Goal: Ask a question: Seek information or help from site administrators or community

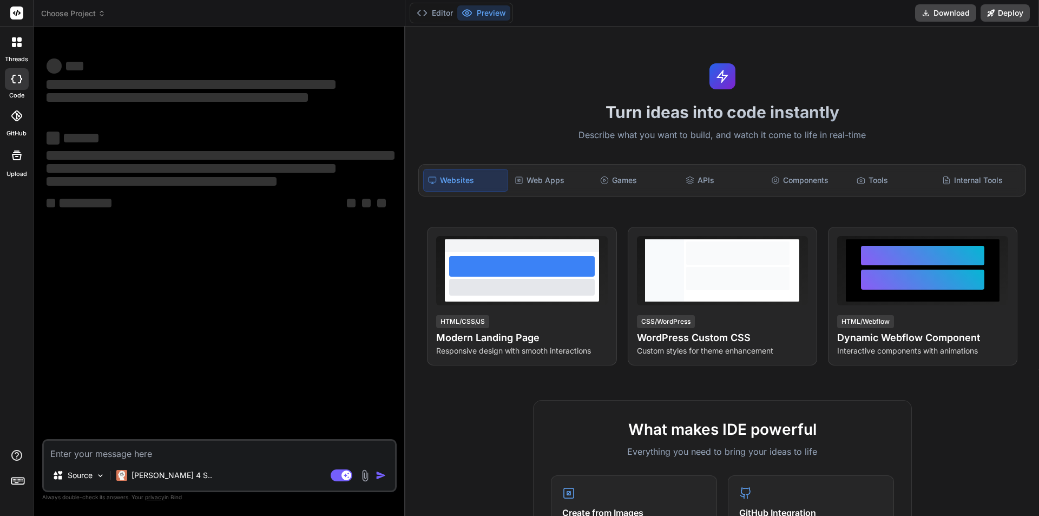
type textarea "x"
click at [183, 451] on textarea at bounding box center [219, 450] width 351 height 19
type textarea "Unable to copy file "D:\C5FintechSolution-FINT-TFS-2\C5FintechSolutions\wwwroot…"
type textarea "x"
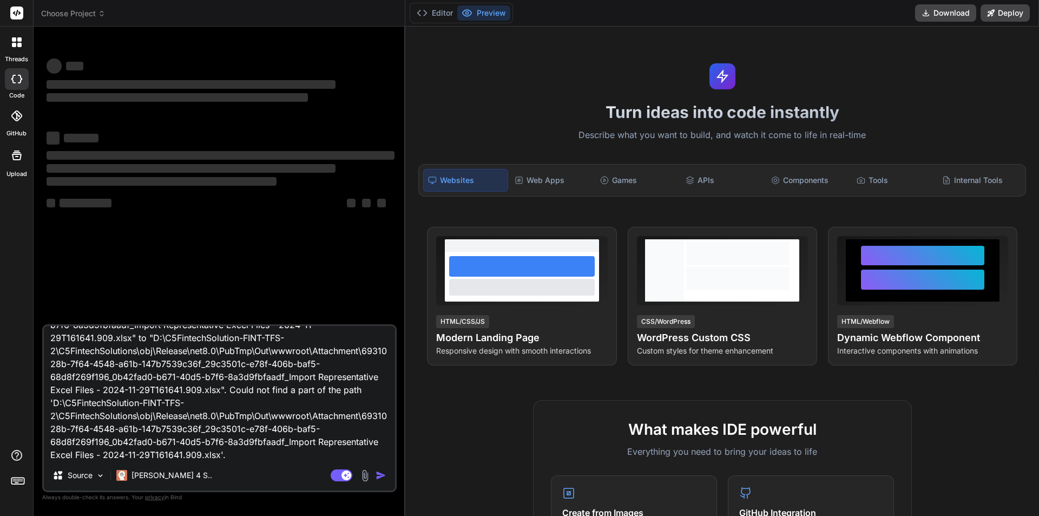
type textarea "Unable to copy file "D:\C5FintechSolution-FINT-TFS-2\C5FintechSolutions\wwwroot…"
type textarea "x"
type textarea "Unable to copy file "D:\C5FintechSolution-FINT-TFS-2\C5FintechSolutions\wwwroot…"
type textarea "x"
type textarea "Unable to copy file "D:\C5FintechSolution-FINT-TFS-2\C5FintechSolutions\wwwroot…"
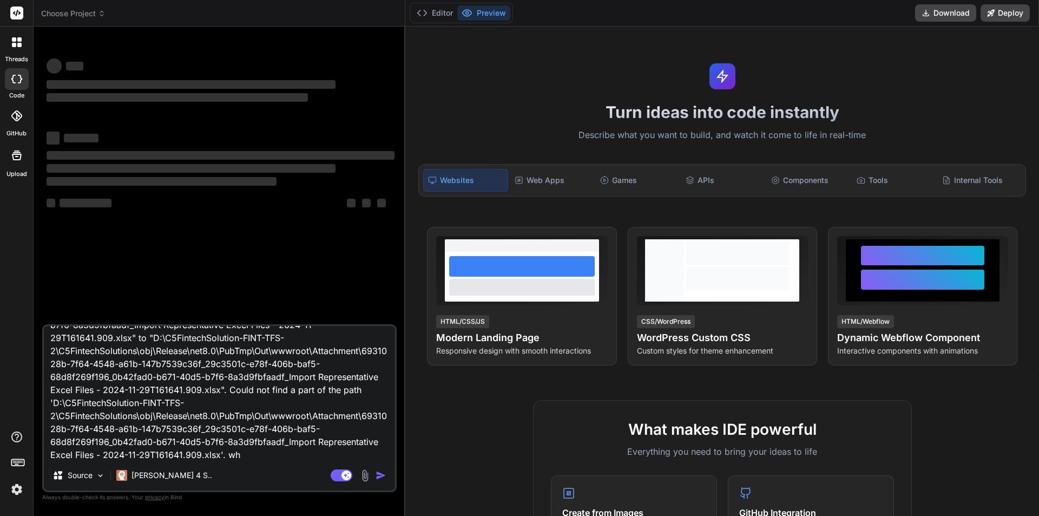
type textarea "x"
type textarea "Unable to copy file "D:\C5FintechSolution-FINT-TFS-2\C5FintechSolutions\wwwroot…"
type textarea "x"
type textarea "Unable to copy file "D:\C5FintechSolution-FINT-TFS-2\C5FintechSolutions\wwwroot…"
type textarea "x"
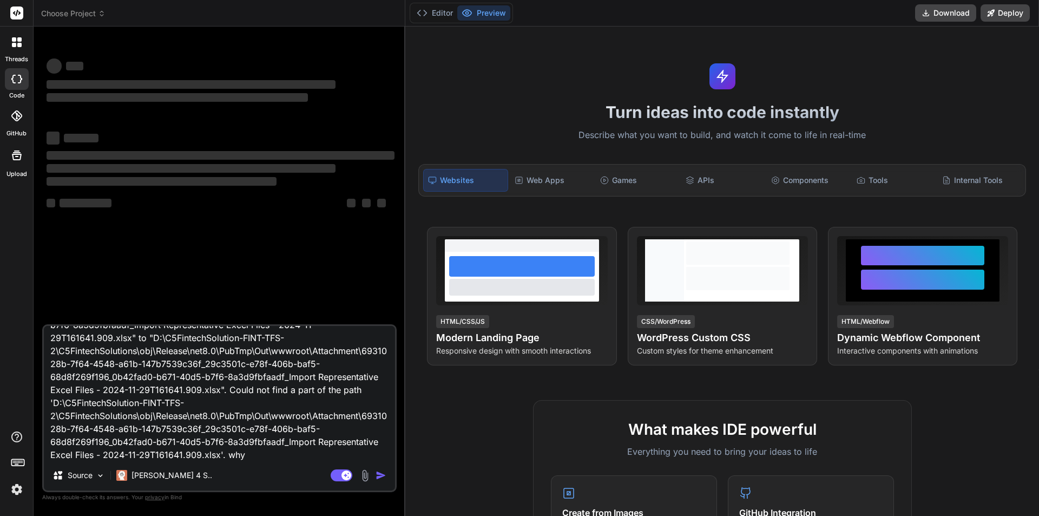
type textarea "Unable to copy file "D:\C5FintechSolution-FINT-TFS-2\C5FintechSolutions\wwwroot…"
type textarea "x"
type textarea "Unable to copy file "D:\C5FintechSolution-FINT-TFS-2\C5FintechSolutions\wwwroot…"
type textarea "x"
type textarea "Unable to copy file "D:\C5FintechSolution-FINT-TFS-2\C5FintechSolutions\wwwroot…"
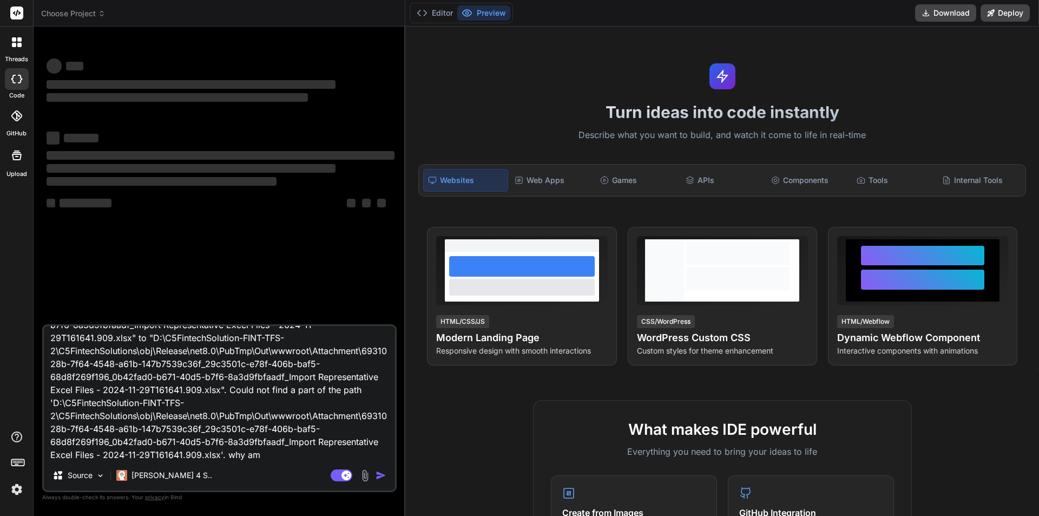
type textarea "x"
type textarea "Unable to copy file "D:\C5FintechSolution-FINT-TFS-2\C5FintechSolutions\wwwroot…"
type textarea "x"
type textarea "Unable to copy file "D:\C5FintechSolution-FINT-TFS-2\C5FintechSolutions\wwwroot…"
type textarea "x"
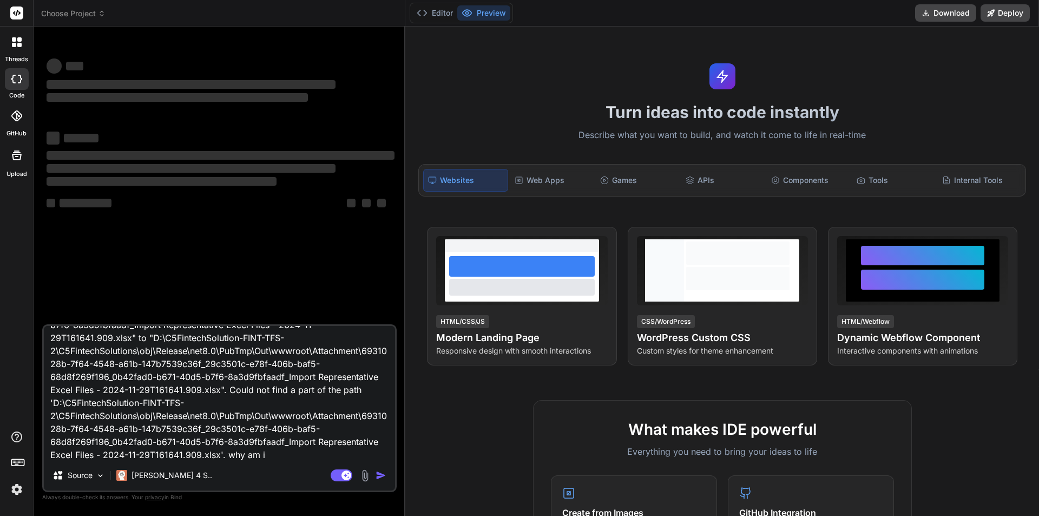
type textarea "Unable to copy file "D:\C5FintechSolution-FINT-TFS-2\C5FintechSolutions\wwwroot…"
type textarea "x"
type textarea "Unable to copy file "D:\C5FintechSolution-FINT-TFS-2\C5FintechSolutions\wwwroot…"
type textarea "x"
type textarea "Unable to copy file "D:\C5FintechSolution-FINT-TFS-2\C5FintechSolutions\wwwroot…"
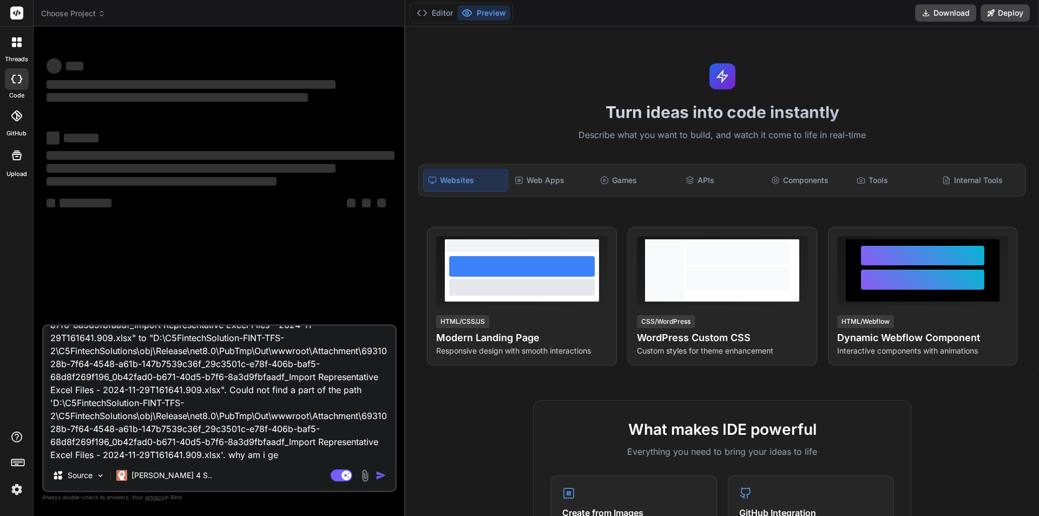
type textarea "x"
type textarea "Unable to copy file "D:\C5FintechSolution-FINT-TFS-2\C5FintechSolutions\wwwroot…"
type textarea "x"
type textarea "Unable to copy file "D:\C5FintechSolution-FINT-TFS-2\C5FintechSolutions\wwwroot…"
type textarea "x"
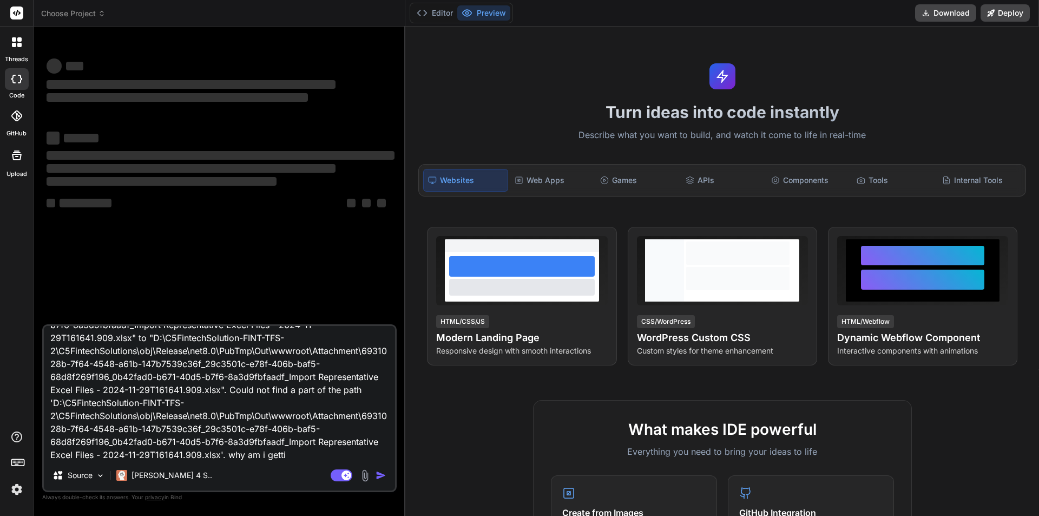
type textarea "Unable to copy file "D:\C5FintechSolution-FINT-TFS-2\C5FintechSolutions\wwwroot…"
type textarea "x"
type textarea "Unable to copy file "D:\C5FintechSolution-FINT-TFS-2\C5FintechSolutions\wwwroot…"
type textarea "x"
type textarea "Unable to copy file "D:\C5FintechSolution-FINT-TFS-2\C5FintechSolutions\wwwroot…"
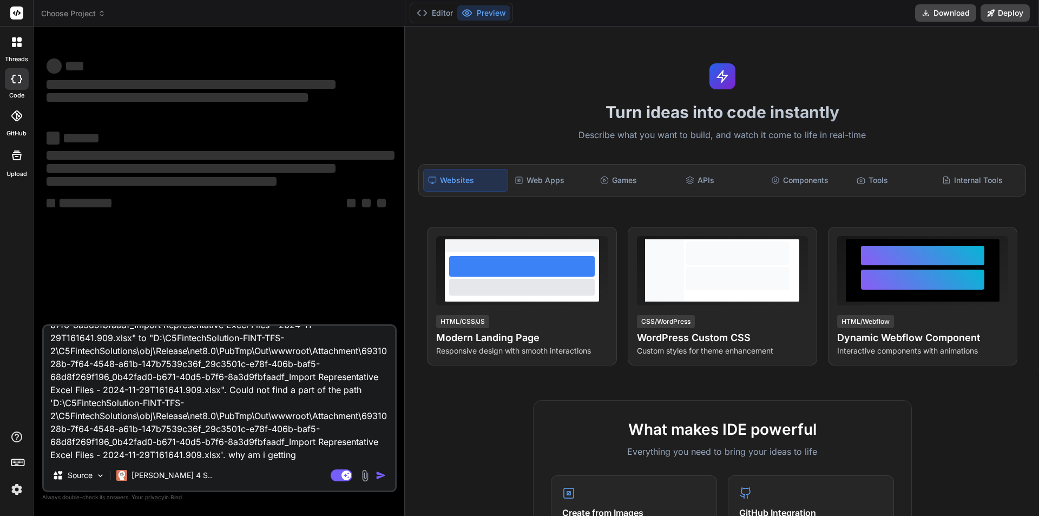
type textarea "x"
type textarea "Unable to copy file "D:\C5FintechSolution-FINT-TFS-2\C5FintechSolutions\wwwroot…"
type textarea "x"
type textarea "Unable to copy file "D:\C5FintechSolution-FINT-TFS-2\C5FintechSolutions\wwwroot…"
type textarea "x"
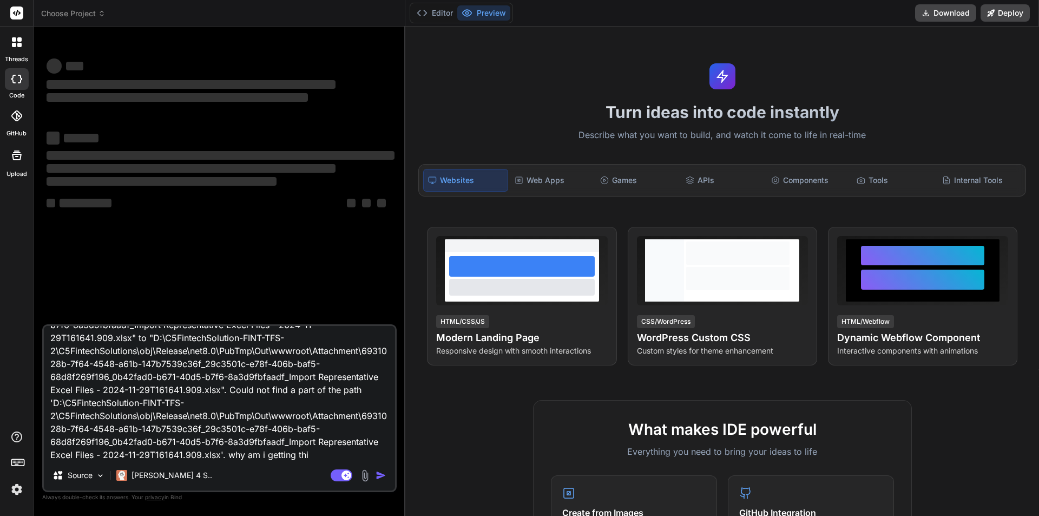
type textarea "Unable to copy file "D:\C5FintechSolution-FINT-TFS-2\C5FintechSolutions\wwwroot…"
type textarea "x"
type textarea "Unable to copy file "D:\C5FintechSolution-FINT-TFS-2\C5FintechSolutions\wwwroot…"
type textarea "x"
type textarea "Unable to copy file "D:\C5FintechSolution-FINT-TFS-2\C5FintechSolutions\wwwroot…"
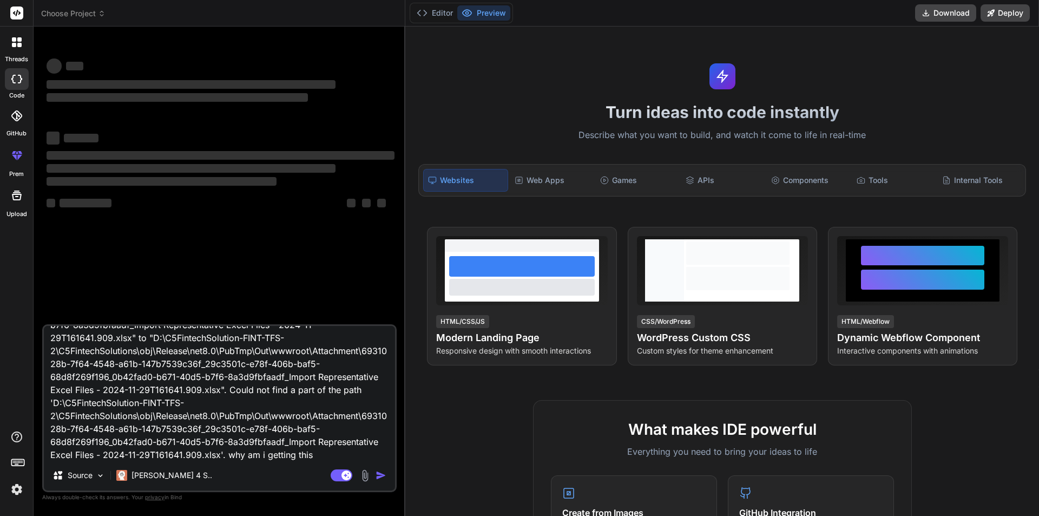
type textarea "x"
type textarea "Unable to copy file "D:\C5FintechSolution-FINT-TFS-2\C5FintechSolutions\wwwroot…"
type textarea "x"
type textarea "Unable to copy file "D:\C5FintechSolution-FINT-TFS-2\C5FintechSolutions\wwwroot…"
type textarea "x"
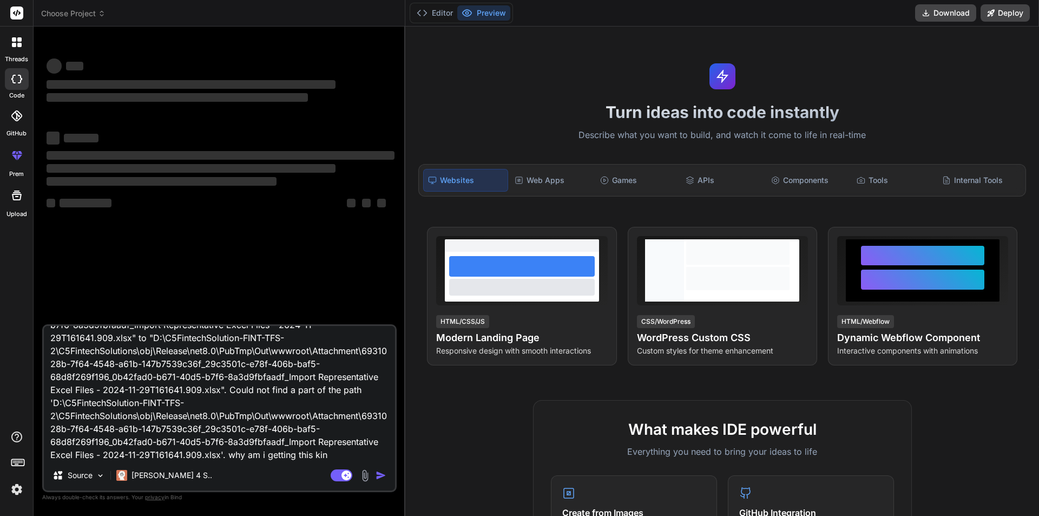
type textarea "Unable to copy file "D:\C5FintechSolution-FINT-TFS-2\C5FintechSolutions\wwwroot…"
type textarea "x"
type textarea "Unable to copy file "D:\C5FintechSolution-FINT-TFS-2\C5FintechSolutions\wwwroot…"
type textarea "x"
type textarea "Unable to copy file "D:\C5FintechSolution-FINT-TFS-2\C5FintechSolutions\wwwroot…"
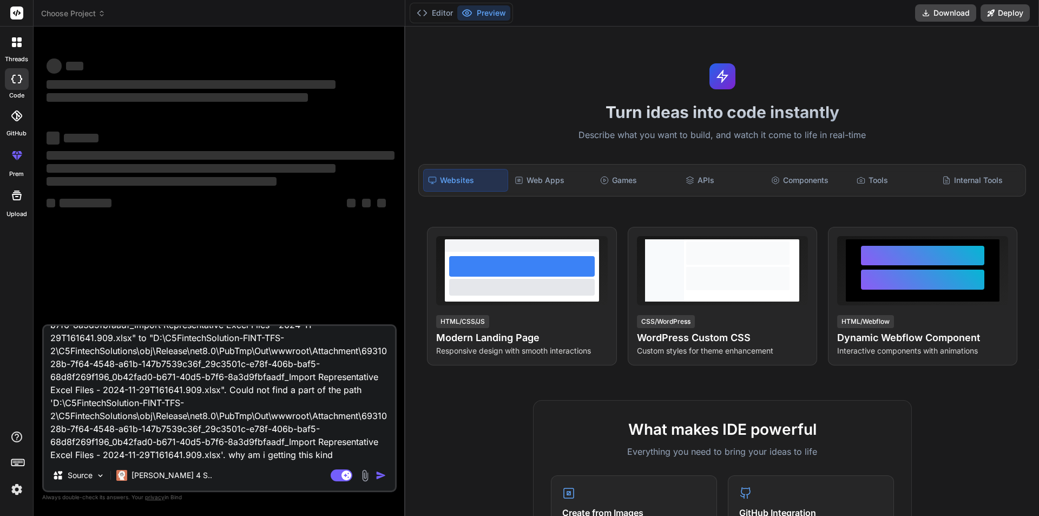
type textarea "x"
type textarea "Unable to copy file "D:\C5FintechSolution-FINT-TFS-2\C5FintechSolutions\wwwroot…"
type textarea "x"
type textarea "Unable to copy file "D:\C5FintechSolution-FINT-TFS-2\C5FintechSolutions\wwwroot…"
type textarea "x"
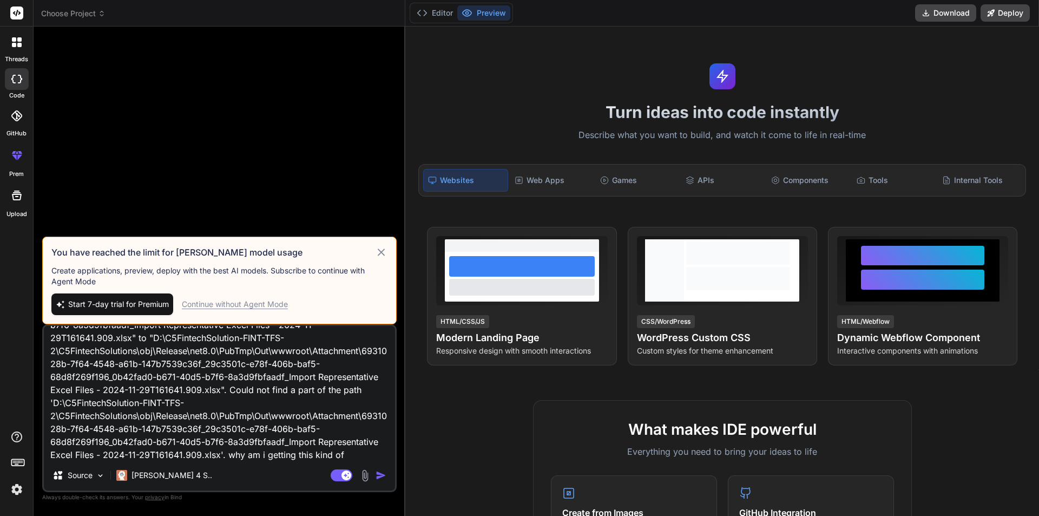
type textarea "Unable to copy file "D:\C5FintechSolution-FINT-TFS-2\C5FintechSolutions\wwwroot…"
type textarea "x"
type textarea "Unable to copy file "D:\C5FintechSolution-FINT-TFS-2\C5FintechSolutions\wwwroot…"
type textarea "x"
type textarea "Unable to copy file "D:\C5FintechSolution-FINT-TFS-2\C5FintechSolutions\wwwroot…"
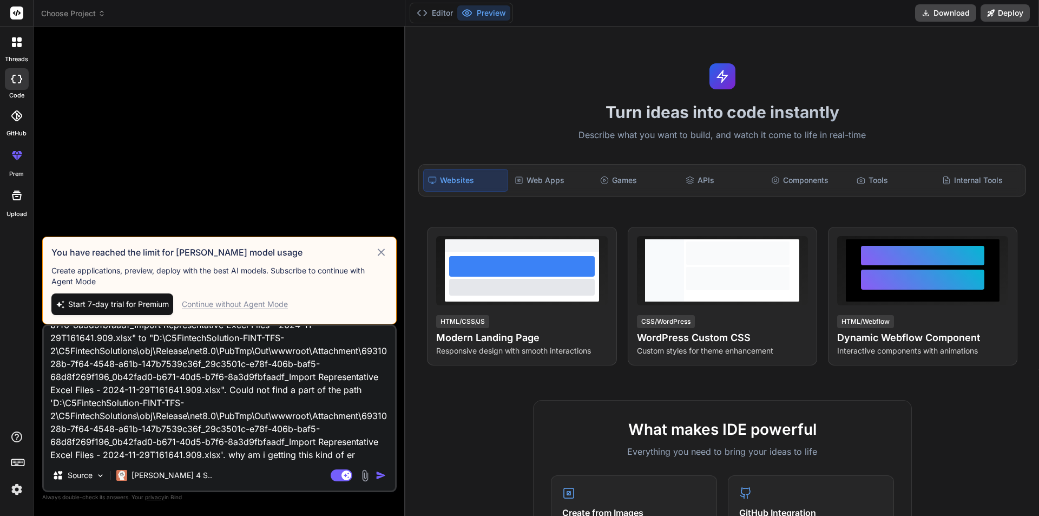
type textarea "x"
type textarea "Unable to copy file "D:\C5FintechSolution-FINT-TFS-2\C5FintechSolutions\wwwroot…"
type textarea "x"
type textarea "Unable to copy file "D:\C5FintechSolution-FINT-TFS-2\C5FintechSolutions\wwwroot…"
type textarea "x"
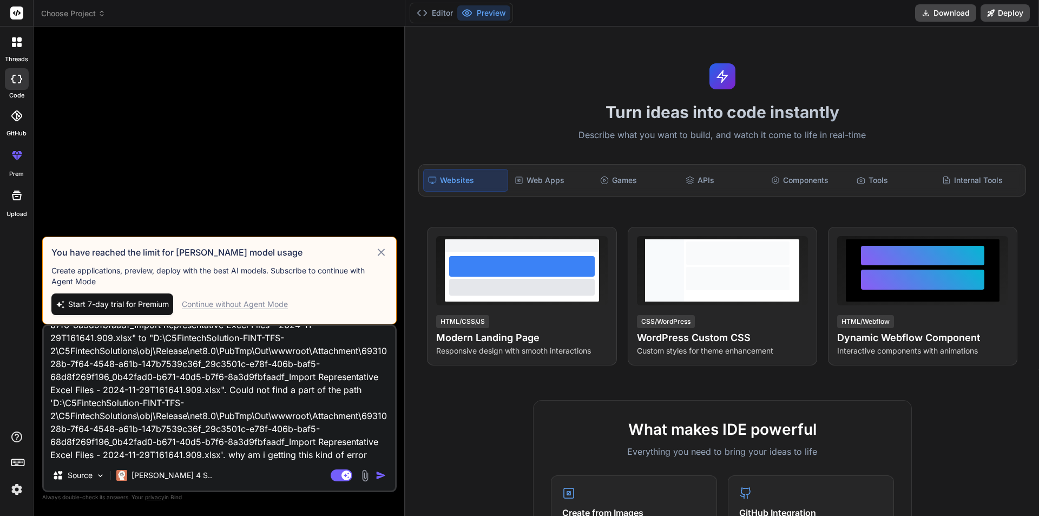
type textarea "Unable to copy file "D:\C5FintechSolution-FINT-TFS-2\C5FintechSolutions\wwwroot…"
type textarea "x"
type textarea "Unable to copy file "D:\C5FintechSolution-FINT-TFS-2\C5FintechSolutions\wwwroot…"
type textarea "x"
type textarea "Unable to copy file "D:\C5FintechSolution-FINT-TFS-2\C5FintechSolutions\wwwroot…"
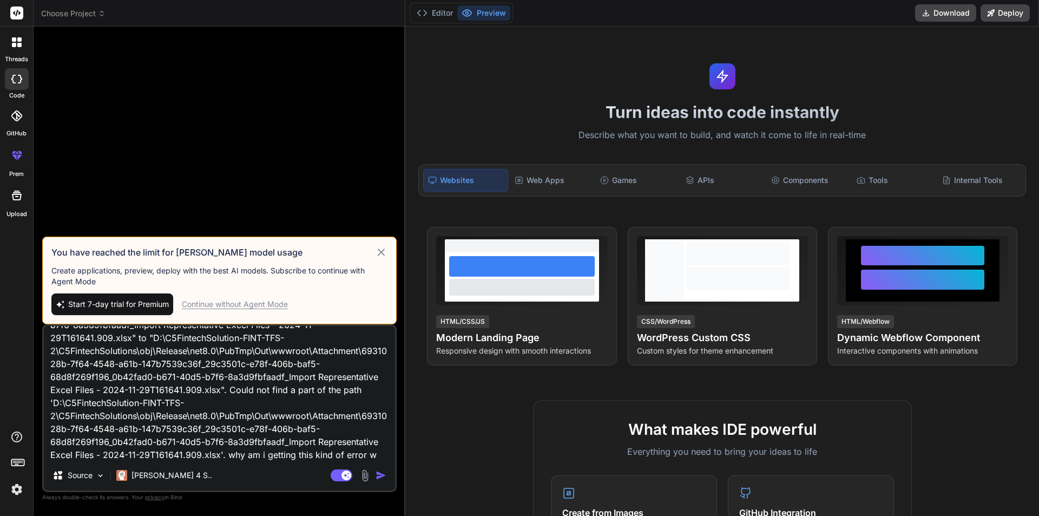
type textarea "x"
type textarea "Unable to copy file "D:\C5FintechSolution-FINT-TFS-2\C5FintechSolutions\wwwroot…"
type textarea "x"
type textarea "Unable to copy file "D:\C5FintechSolution-FINT-TFS-2\C5FintechSolutions\wwwroot…"
type textarea "x"
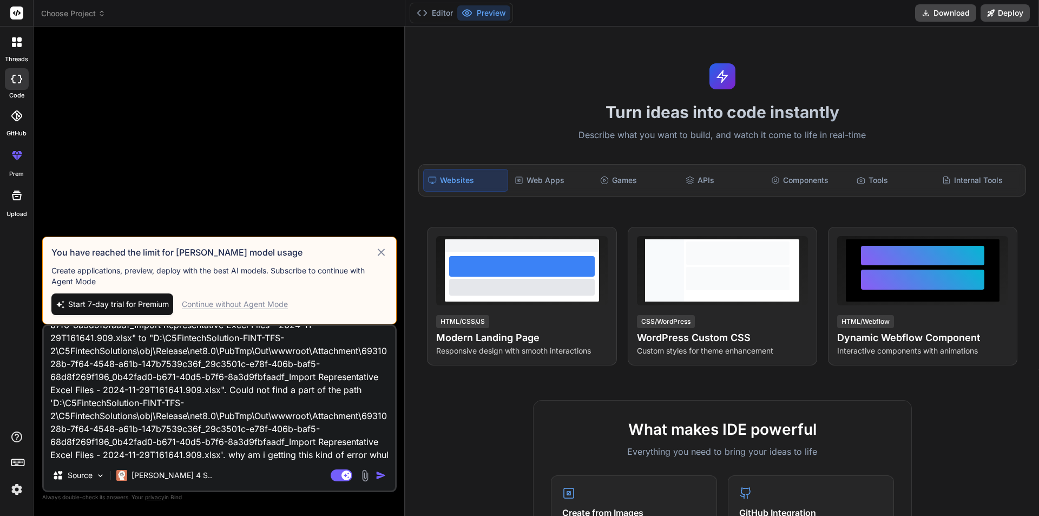
scroll to position [66, 0]
type textarea "Unable to copy file "D:\C5FintechSolution-FINT-TFS-2\C5FintechSolutions\wwwroot…"
type textarea "x"
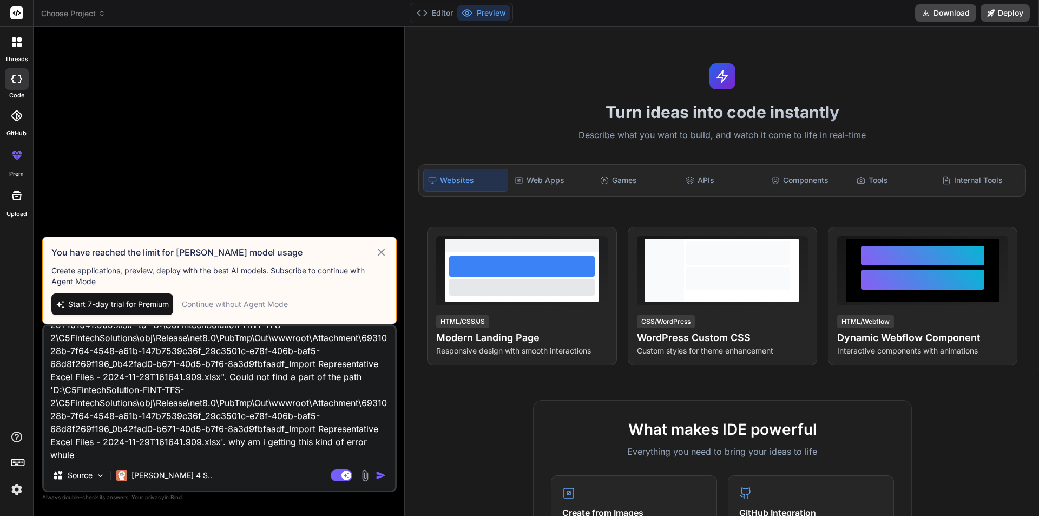
type textarea "Unable to copy file "D:\C5FintechSolution-FINT-TFS-2\C5FintechSolutions\wwwroot…"
type textarea "x"
type textarea "Unable to copy file "D:\C5FintechSolution-FINT-TFS-2\C5FintechSolutions\wwwroot…"
type textarea "x"
type textarea "Unable to copy file "D:\C5FintechSolution-FINT-TFS-2\C5FintechSolutions\wwwroot…"
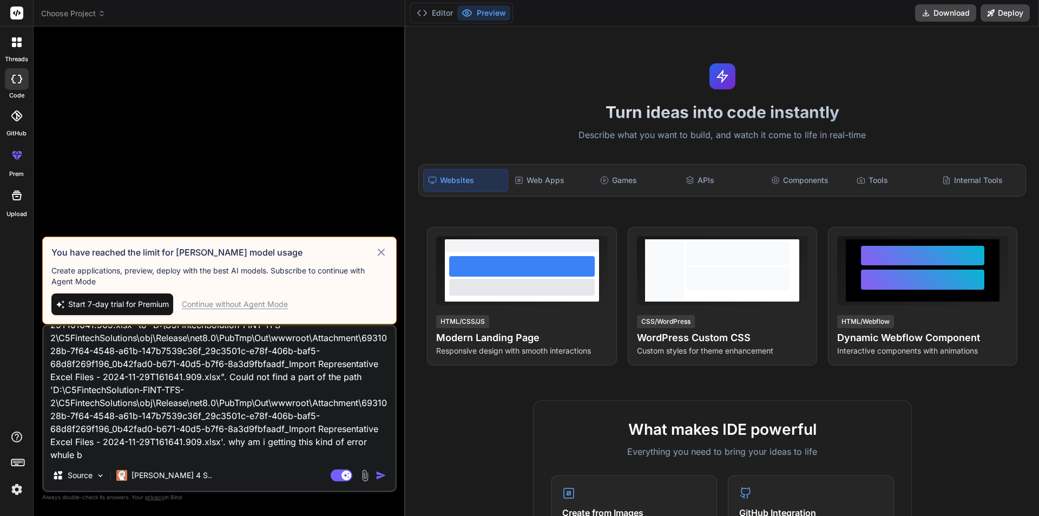
type textarea "x"
type textarea "Unable to copy file "D:\C5FintechSolution-FINT-TFS-2\C5FintechSolutions\wwwroot…"
type textarea "x"
type textarea "Unable to copy file "D:\C5FintechSolution-FINT-TFS-2\C5FintechSolutions\wwwroot…"
type textarea "x"
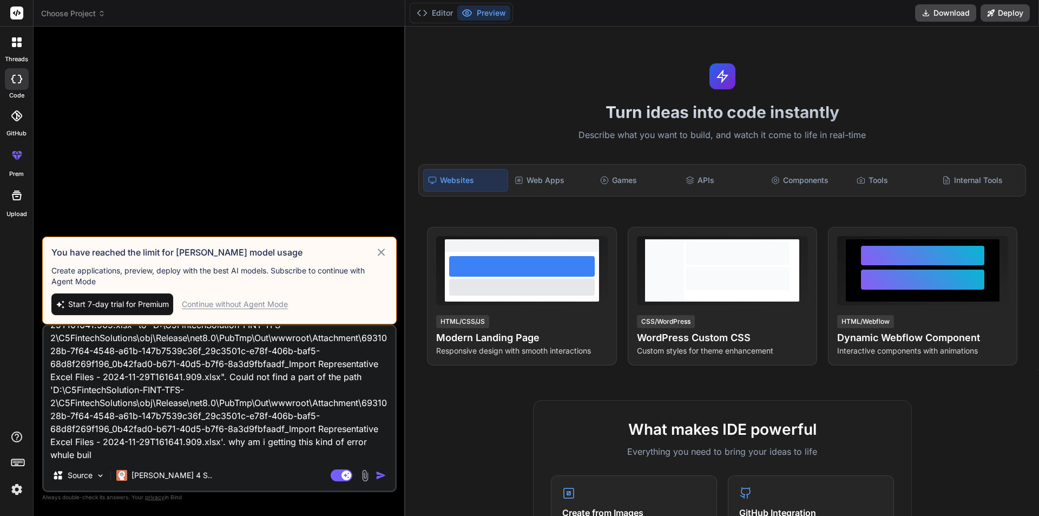
type textarea "Unable to copy file "D:\C5FintechSolution-FINT-TFS-2\C5FintechSolutions\wwwroot…"
type textarea "x"
type textarea "Unable to copy file "D:\C5FintechSolution-FINT-TFS-2\C5FintechSolutions\wwwroot…"
type textarea "x"
type textarea "Unable to copy file "D:\C5FintechSolution-FINT-TFS-2\C5FintechSolutions\wwwroot…"
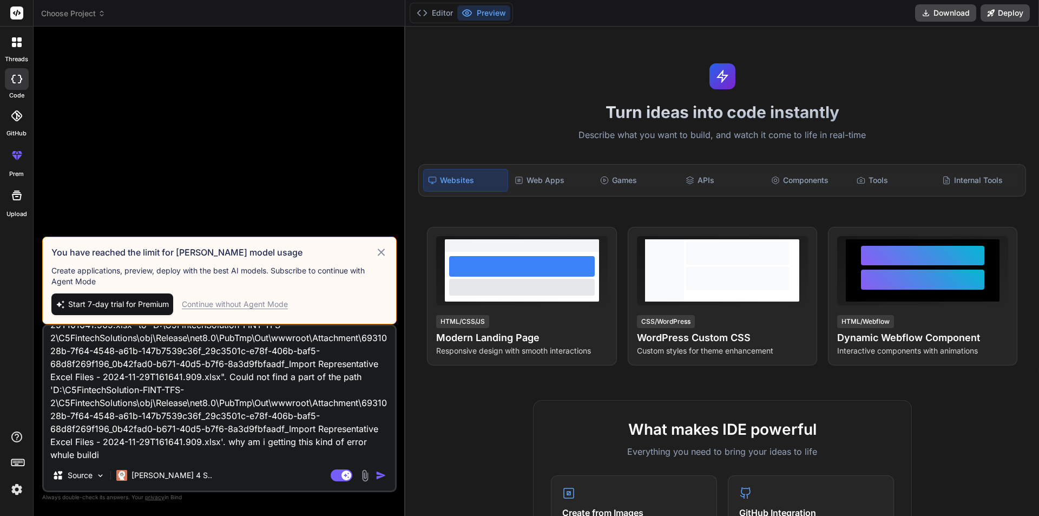
type textarea "x"
type textarea "Unable to copy file "D:\C5FintechSolution-FINT-TFS-2\C5FintechSolutions\wwwroot…"
type textarea "x"
type textarea "Unable to copy file "D:\C5FintechSolution-FINT-TFS-2\C5FintechSolutions\wwwroot…"
type textarea "x"
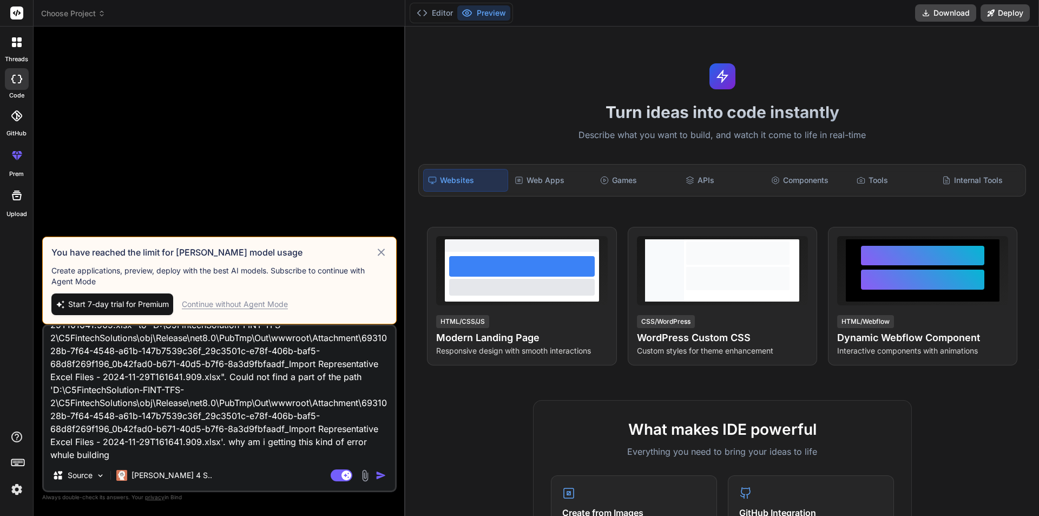
type textarea "Unable to copy file "D:\C5FintechSolution-FINT-TFS-2\C5FintechSolutions\wwwroot…"
type textarea "x"
type textarea "Unable to copy file "D:\C5FintechSolution-FINT-TFS-2\C5FintechSolutions\wwwroot…"
type textarea "x"
type textarea "Unable to copy file "D:\C5FintechSolution-FINT-TFS-2\C5FintechSolutions\wwwroot…"
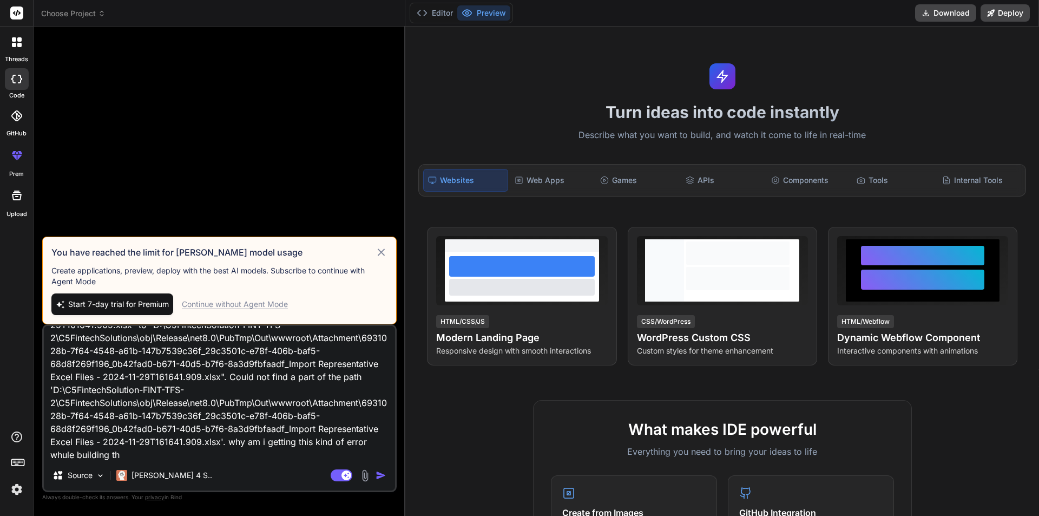
type textarea "x"
type textarea "Unable to copy file "D:\C5FintechSolution-FINT-TFS-2\C5FintechSolutions\wwwroot…"
type textarea "x"
type textarea "Unable to copy file "D:\C5FintechSolution-FINT-TFS-2\C5FintechSolutions\wwwroot…"
type textarea "x"
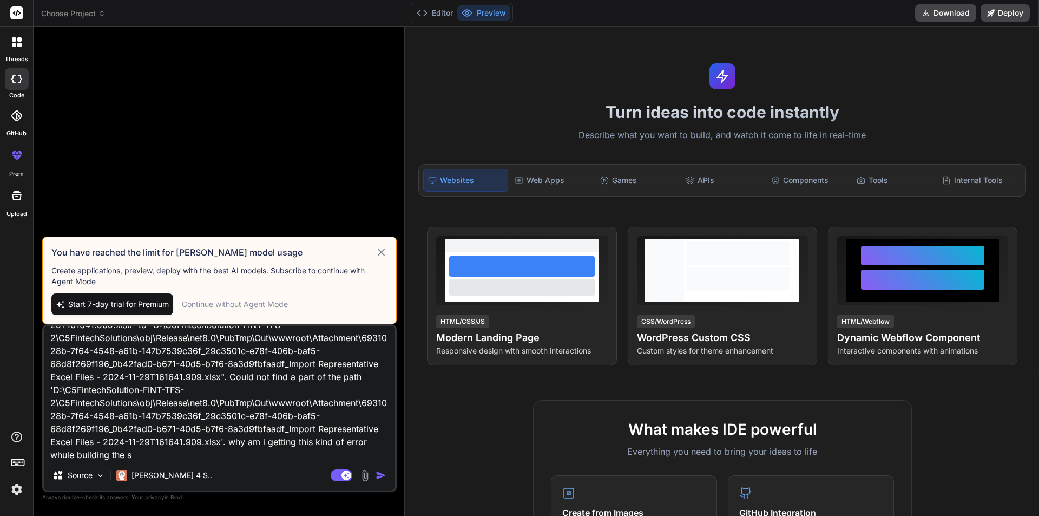
type textarea "Unable to copy file "D:\C5FintechSolution-FINT-TFS-2\C5FintechSolutions\wwwroot…"
type textarea "x"
type textarea "Unable to copy file "D:\C5FintechSolution-FINT-TFS-2\C5FintechSolutions\wwwroot…"
type textarea "x"
type textarea "Unable to copy file "D:\C5FintechSolution-FINT-TFS-2\C5FintechSolutions\wwwroot…"
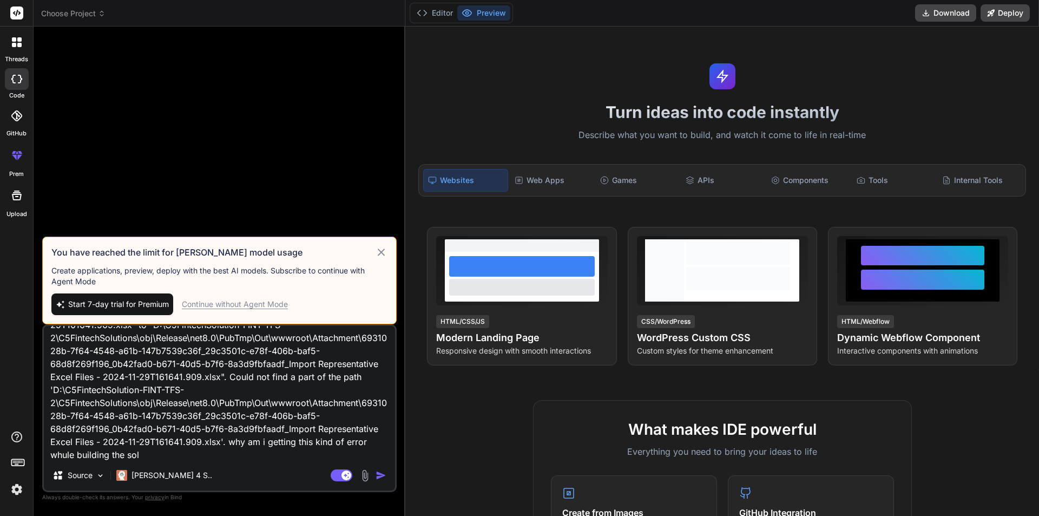
type textarea "x"
type textarea "Unable to copy file "D:\C5FintechSolution-FINT-TFS-2\C5FintechSolutions\wwwroot…"
type textarea "x"
type textarea "Unable to copy file "D:\C5FintechSolution-FINT-TFS-2\C5FintechSolutions\wwwroot…"
type textarea "x"
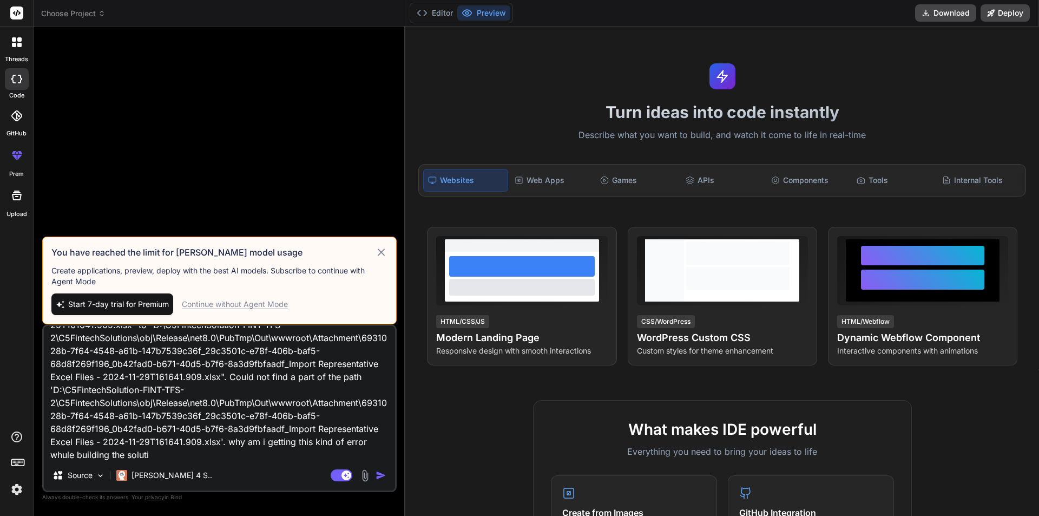
type textarea "Unable to copy file "D:\C5FintechSolution-FINT-TFS-2\C5FintechSolutions\wwwroot…"
type textarea "x"
type textarea "Unable to copy file "D:\C5FintechSolution-FINT-TFS-2\C5FintechSolutions\wwwroot…"
type textarea "x"
type textarea "Unable to copy file "D:\C5FintechSolution-FINT-TFS-2\C5FintechSolutions\wwwroot…"
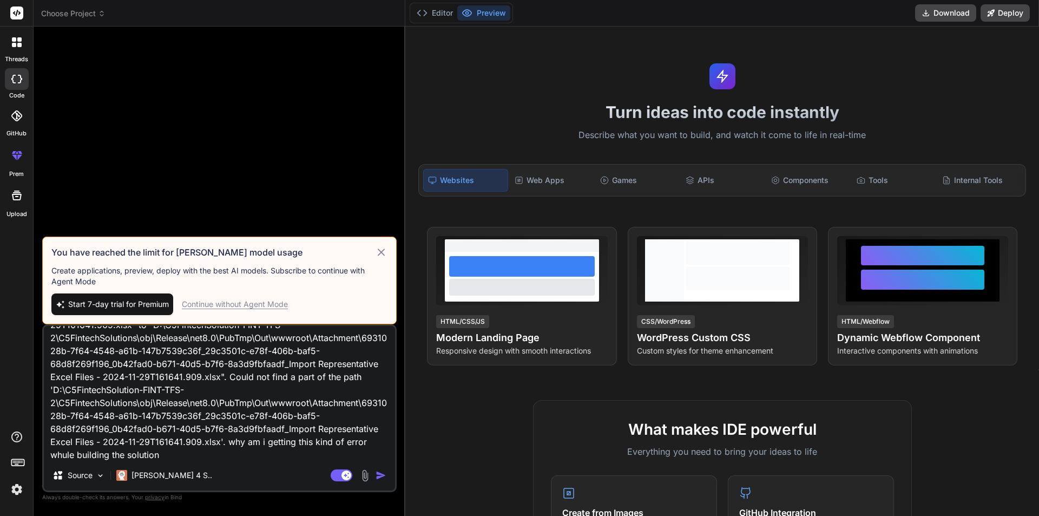
type textarea "x"
type textarea "Unable to copy file "D:\C5FintechSolution-FINT-TFS-2\C5FintechSolutions\wwwroot…"
type textarea "x"
type textarea "Unable to copy file "D:\C5FintechSolution-FINT-TFS-2\C5FintechSolutions\wwwroot…"
type textarea "x"
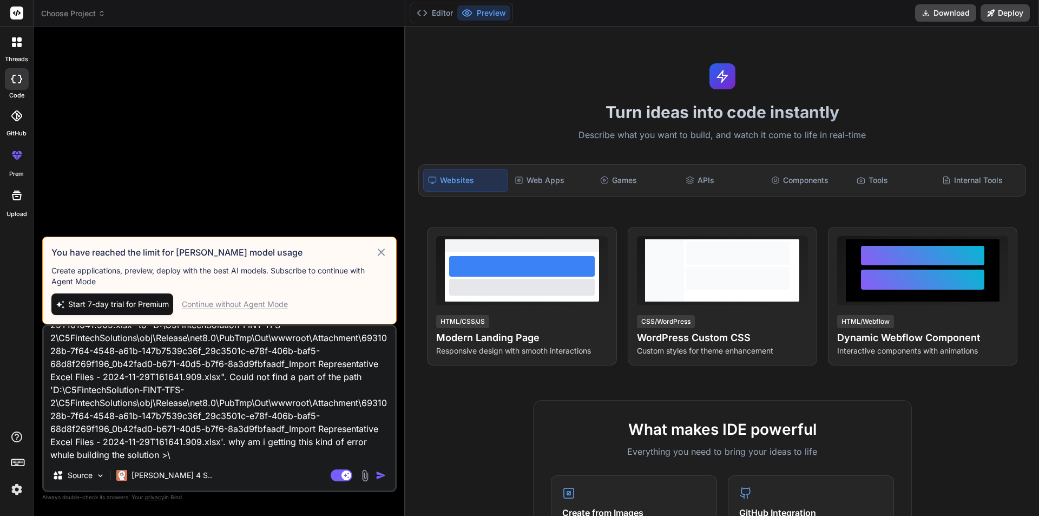
type textarea "Unable to copy file "D:\C5FintechSolution-FINT-TFS-2\C5FintechSolutions\wwwroot…"
click at [382, 248] on icon at bounding box center [381, 252] width 12 height 13
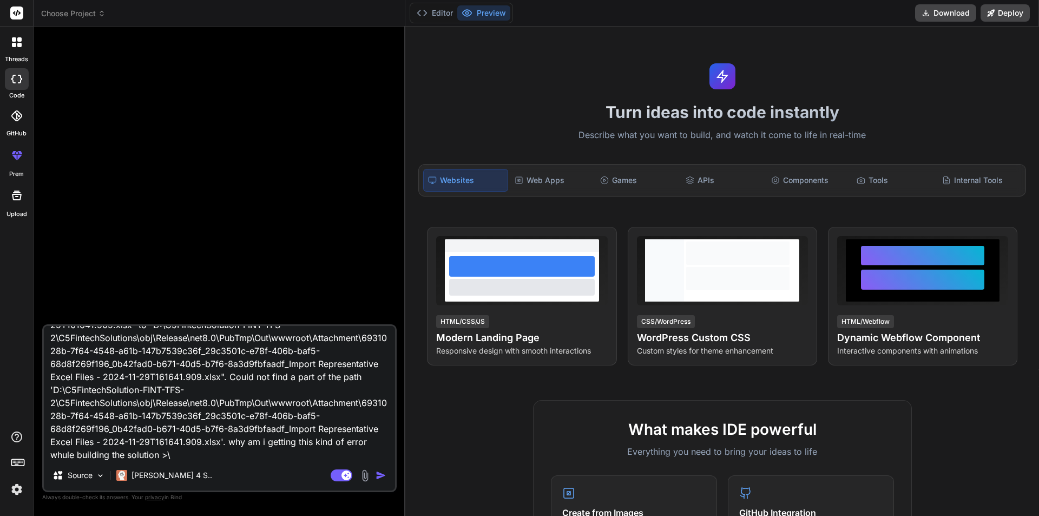
click at [377, 474] on img "button" at bounding box center [381, 475] width 11 height 11
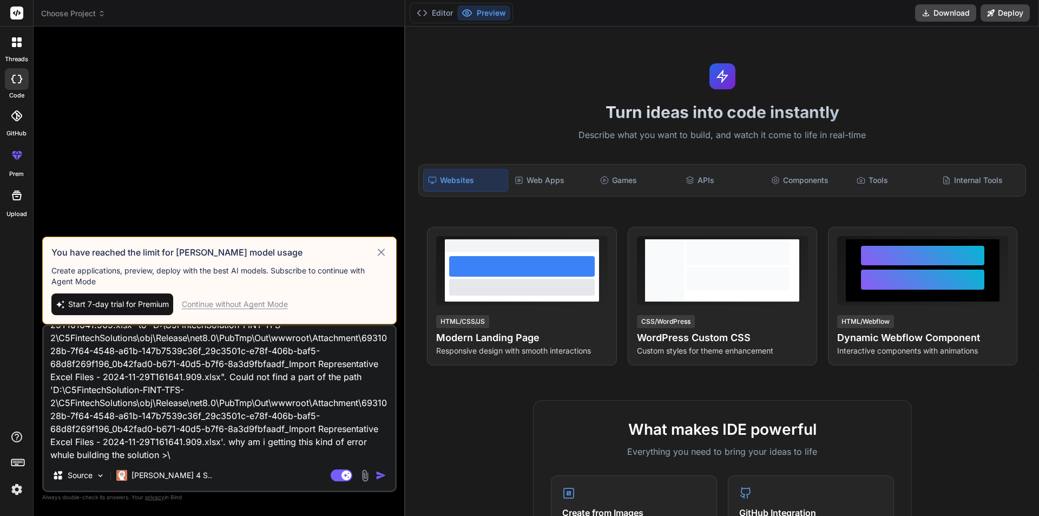
click at [252, 305] on div "Continue without Agent Mode" at bounding box center [235, 304] width 106 height 11
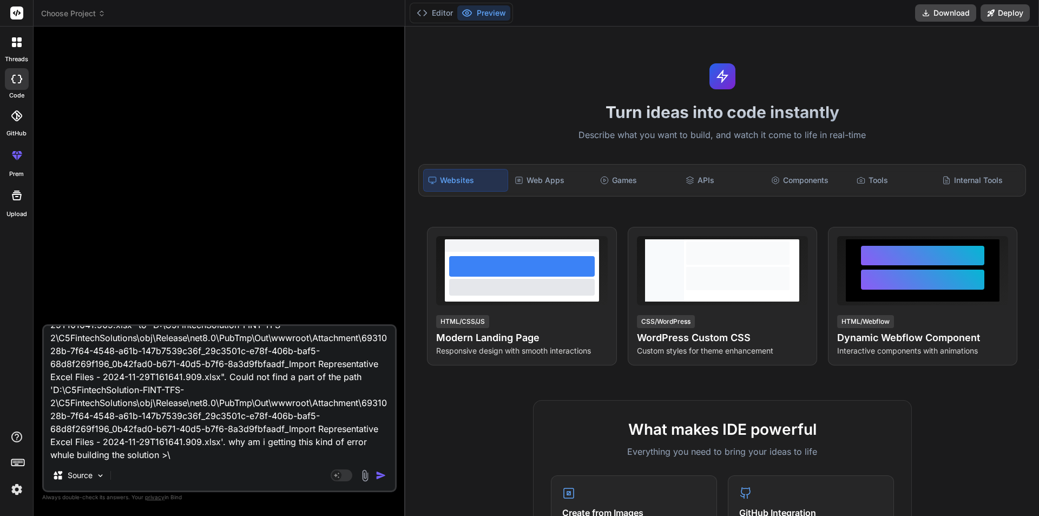
scroll to position [67, 0]
drag, startPoint x: 377, startPoint y: 477, endPoint x: 266, endPoint y: 338, distance: 177.6
click at [377, 477] on img "button" at bounding box center [381, 475] width 11 height 11
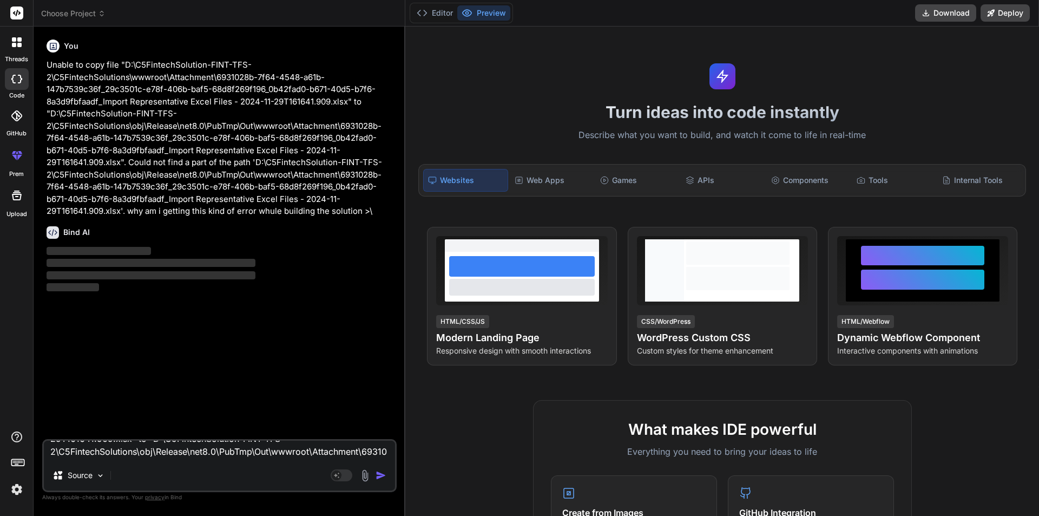
scroll to position [0, 0]
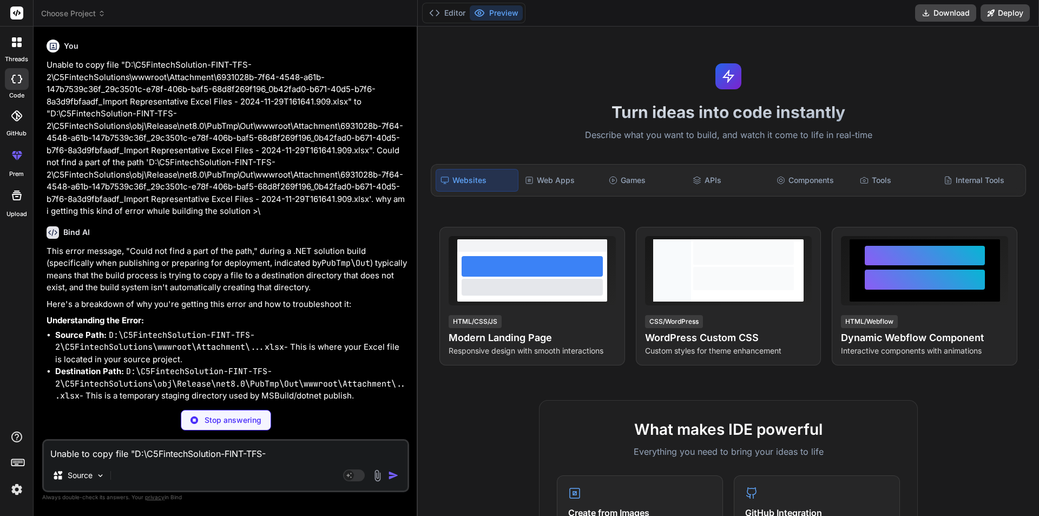
type textarea "x"
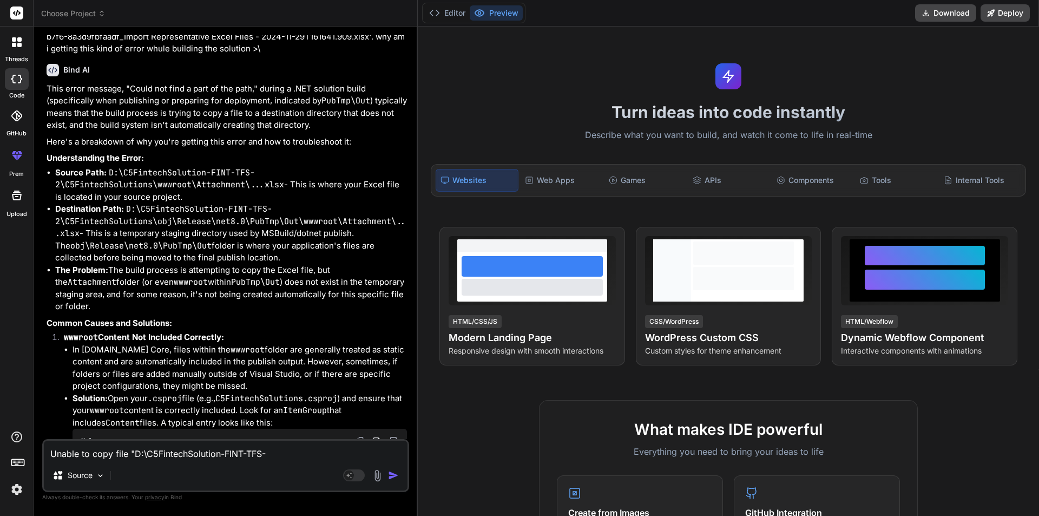
scroll to position [271, 0]
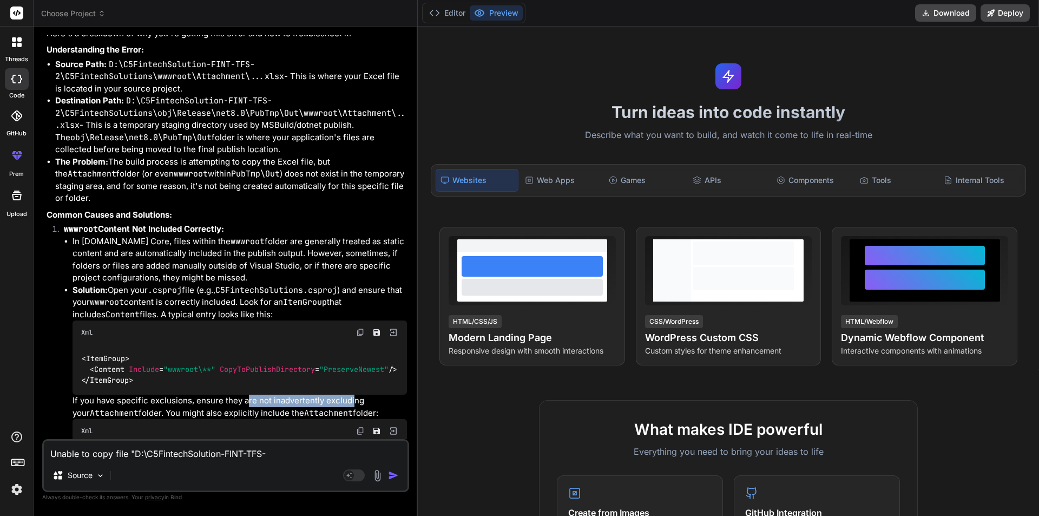
drag, startPoint x: 244, startPoint y: 385, endPoint x: 348, endPoint y: 387, distance: 104.5
click at [348, 387] on li "Solution: Open your .csproj file (e.g., C5FintechSolutions.csproj ) and ensure …" at bounding box center [240, 388] width 334 height 209
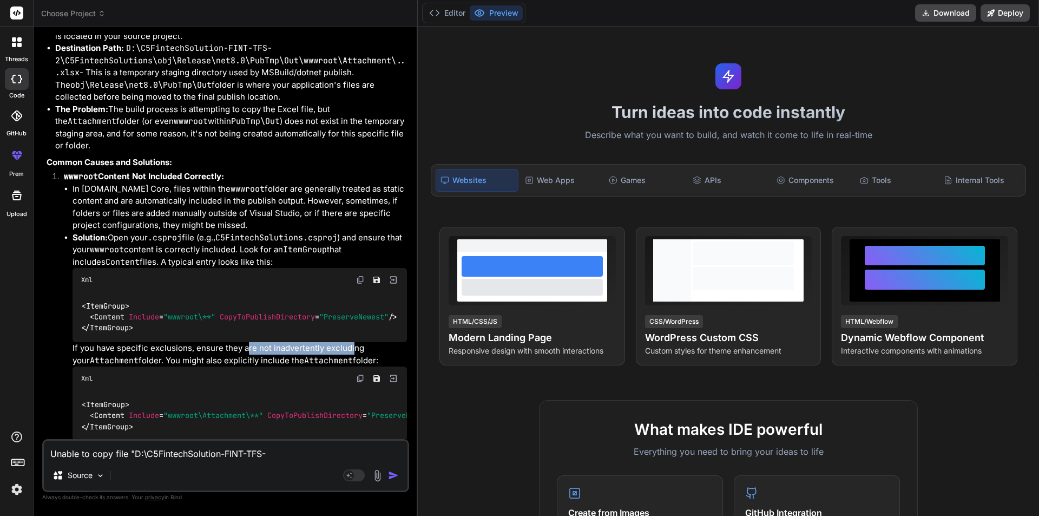
scroll to position [433, 0]
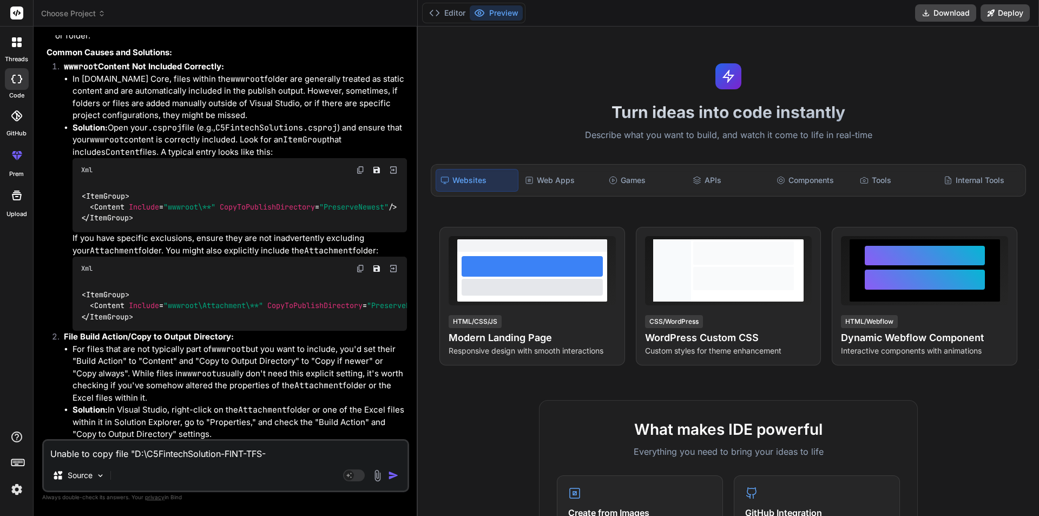
click at [191, 283] on div "< ItemGroup > < Content Include = "wwwroot\Attachment\**" CopyToPublishDirector…" at bounding box center [240, 305] width 334 height 50
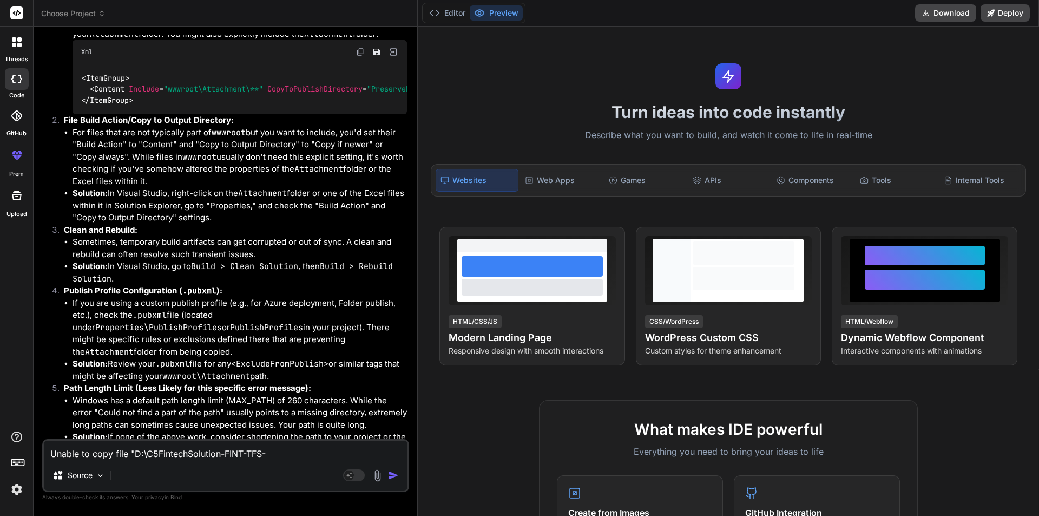
scroll to position [820, 0]
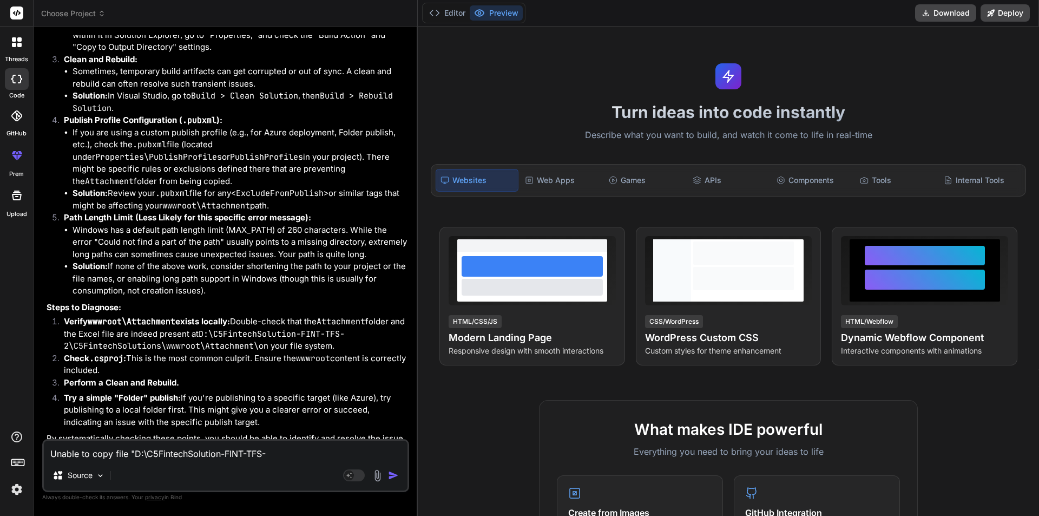
click at [193, 377] on li "Perform a Clean and Rebuild." at bounding box center [231, 384] width 352 height 15
click at [266, 452] on textarea at bounding box center [226, 450] width 364 height 19
paste textarea "Publish has encountered an error. Build failed. Check the Output window for mor…"
type textarea "Publish has encountered an error. Build failed. Check the Output window for mor…"
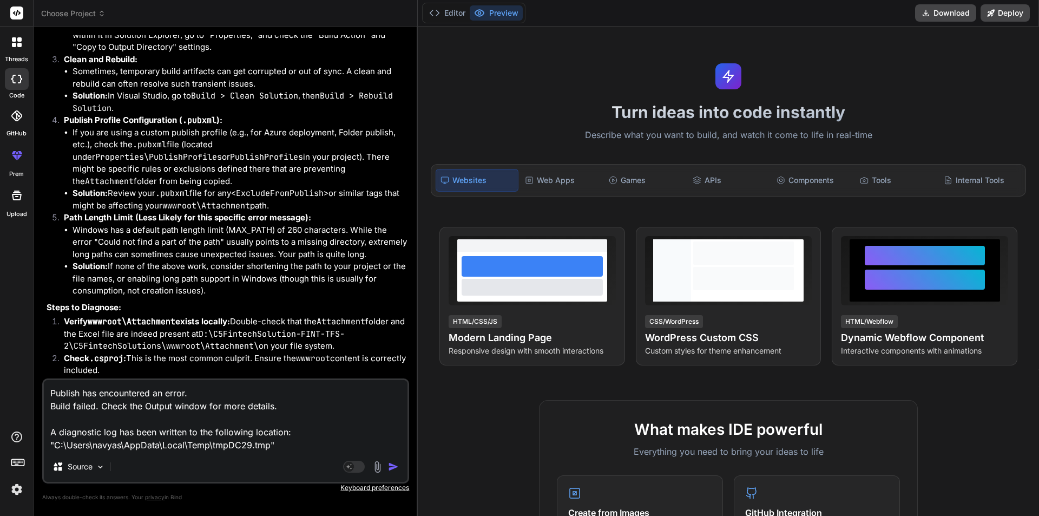
type textarea "x"
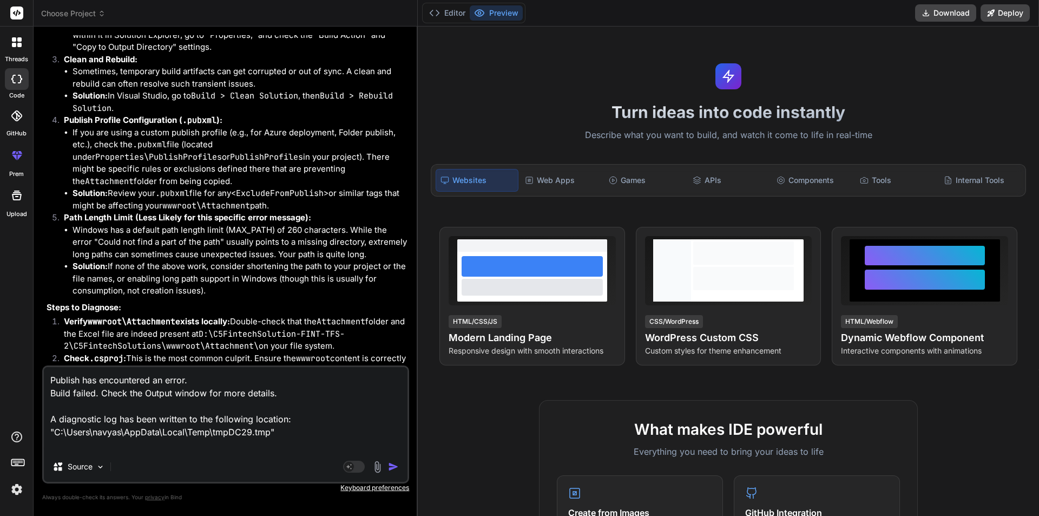
type textarea "Publish has encountered an error. Build failed. Check the Output window for mor…"
type textarea "x"
type textarea "Publish has encountered an error. Build failed. Check the Output window for mor…"
type textarea "x"
type textarea "Publish has encountered an error. Build failed. Check the Output window for mor…"
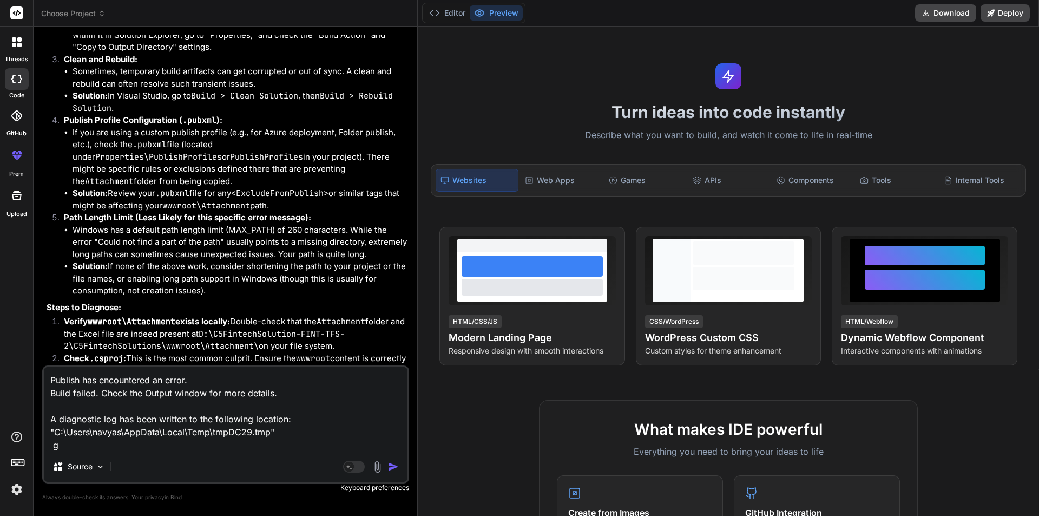
type textarea "x"
type textarea "Publish has encountered an error. Build failed. Check the Output window for mor…"
type textarea "x"
type textarea "Publish has encountered an error. Build failed. Check the Output window for mor…"
type textarea "x"
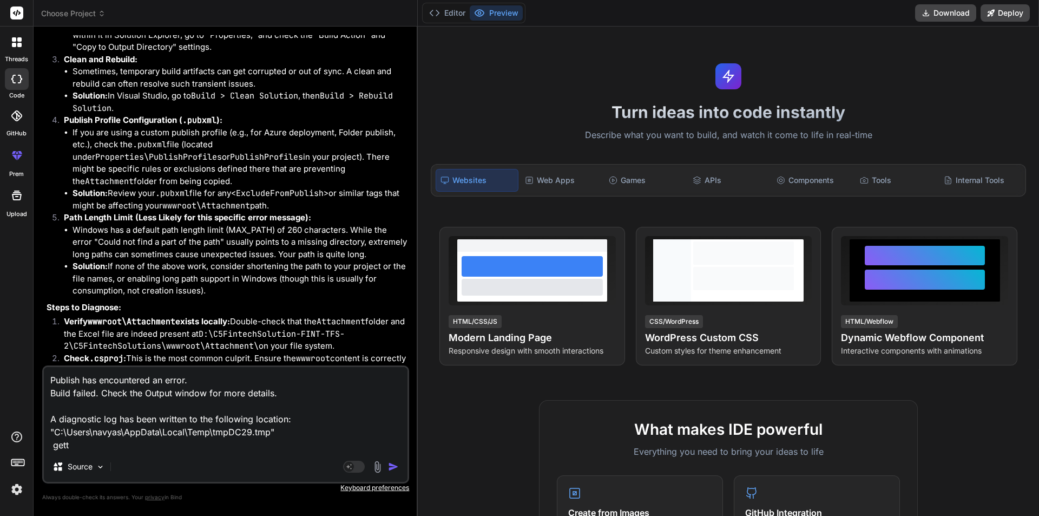
type textarea "Publish has encountered an error. Build failed. Check the Output window for mor…"
type textarea "x"
type textarea "Publish has encountered an error. Build failed. Check the Output window for mor…"
type textarea "x"
type textarea "Publish has encountered an error. Build failed. Check the Output window for mor…"
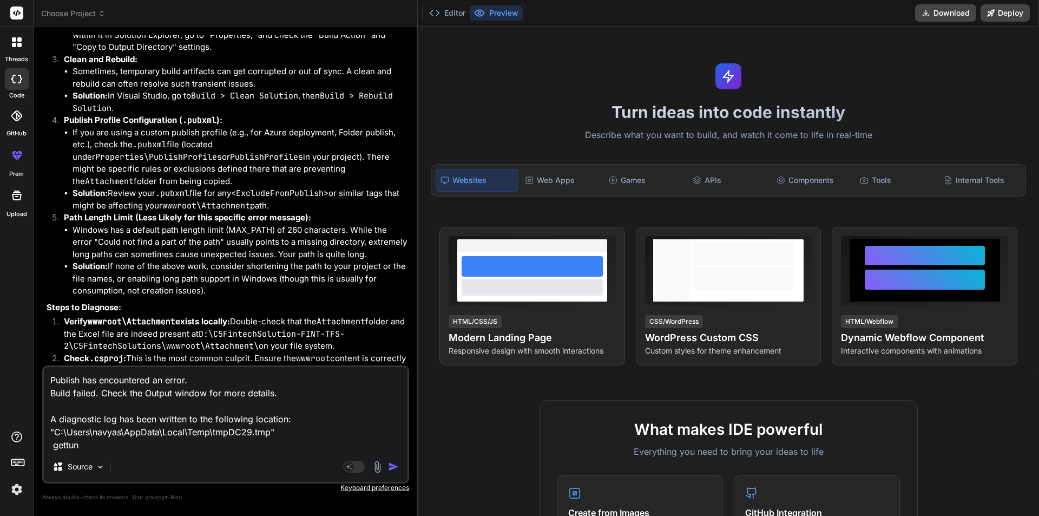
type textarea "x"
type textarea "Publish has encountered an error. Build failed. Check the Output window for mor…"
type textarea "x"
type textarea "Publish has encountered an error. Build failed. Check the Output window for mor…"
type textarea "x"
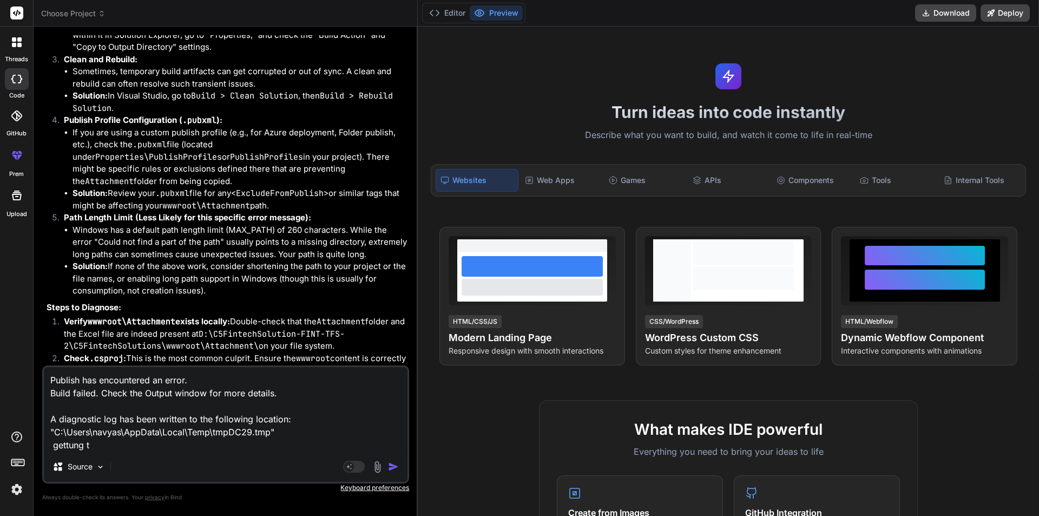
type textarea "Publish has encountered an error. Build failed. Check the Output window for mor…"
type textarea "x"
type textarea "Publish has encountered an error. Build failed. Check the Output window for mor…"
type textarea "x"
type textarea "Publish has encountered an error. Build failed. Check the Output window for mor…"
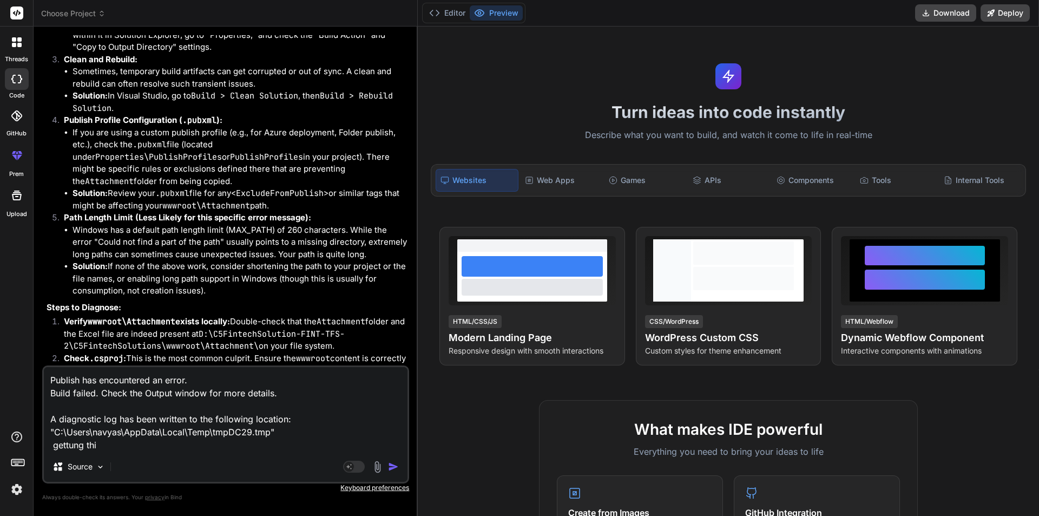
type textarea "x"
type textarea "Publish has encountered an error. Build failed. Check the Output window for mor…"
type textarea "x"
type textarea "Publish has encountered an error. Build failed. Check the Output window for mor…"
type textarea "x"
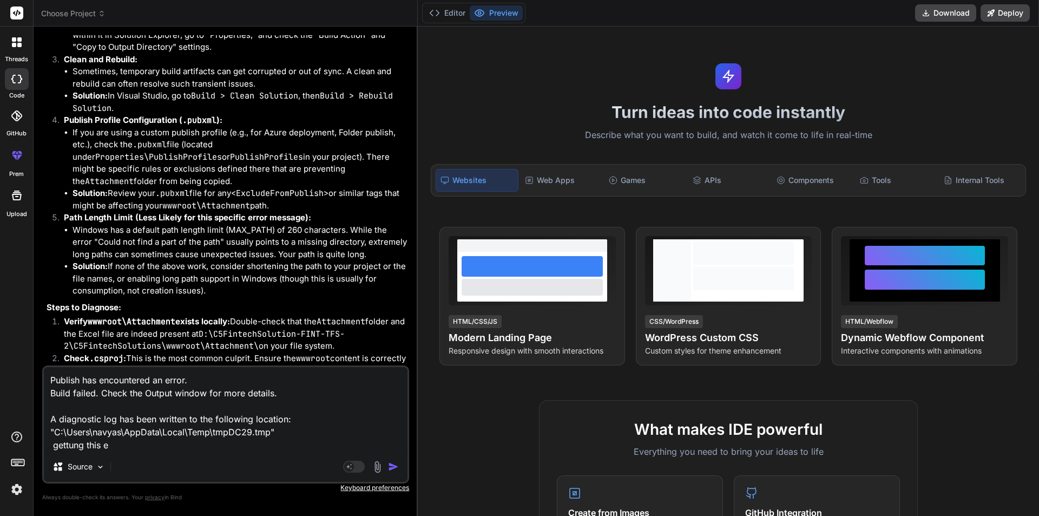
type textarea "Publish has encountered an error. Build failed. Check the Output window for mor…"
type textarea "x"
type textarea "Publish has encountered an error. Build failed. Check the Output window for mor…"
type textarea "x"
type textarea "Publish has encountered an error. Build failed. Check the Output window for mor…"
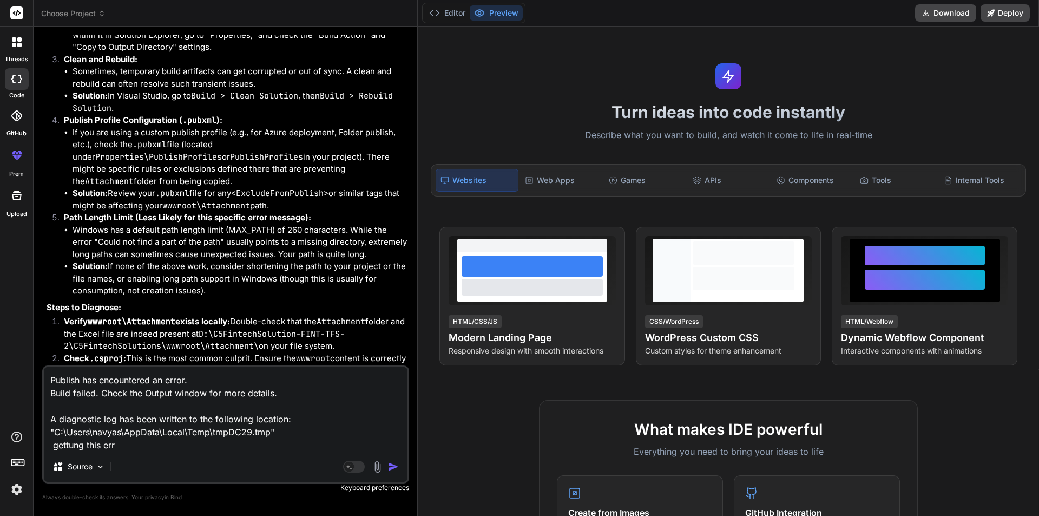
type textarea "x"
type textarea "Publish has encountered an error. Build failed. Check the Output window for mor…"
type textarea "x"
type textarea "Publish has encountered an error. Build failed. Check the Output window for mor…"
type textarea "x"
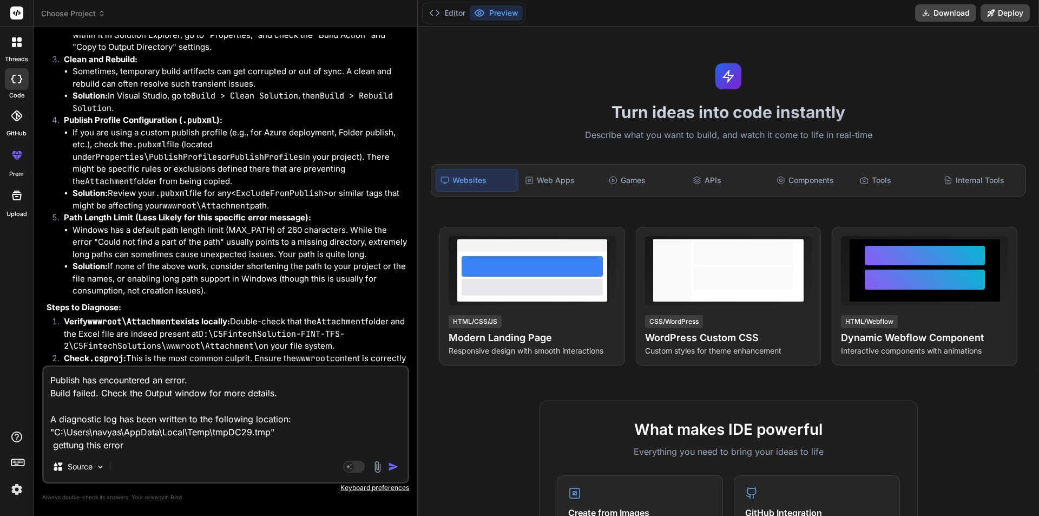
type textarea "Publish has encountered an error. Build failed. Check the Output window for mor…"
type textarea "x"
type textarea "Publish has encountered an error. Build failed. Check the Output window for mor…"
type textarea "x"
type textarea "Publish has encountered an error. Build failed. Check the Output window for mor…"
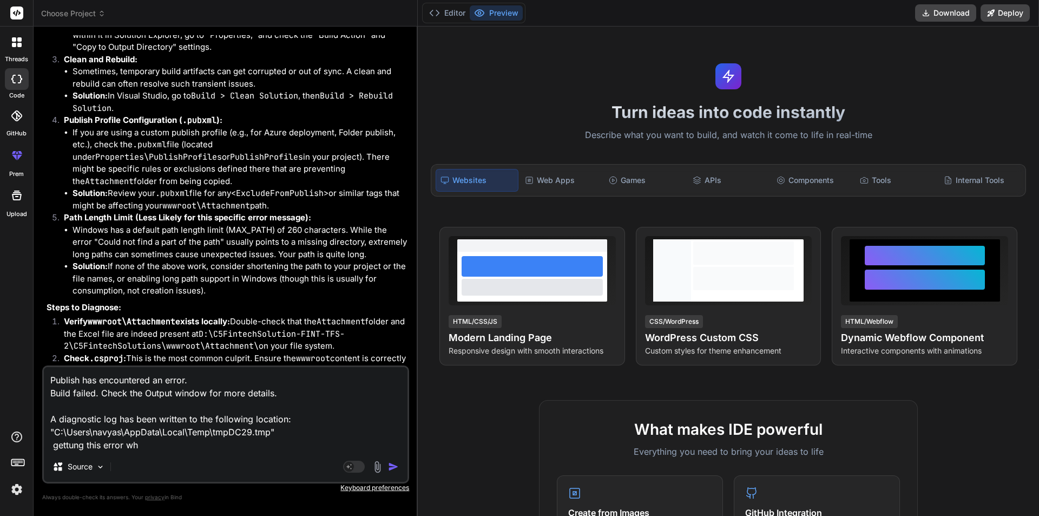
type textarea "x"
type textarea "Publish has encountered an error. Build failed. Check the Output window for mor…"
type textarea "x"
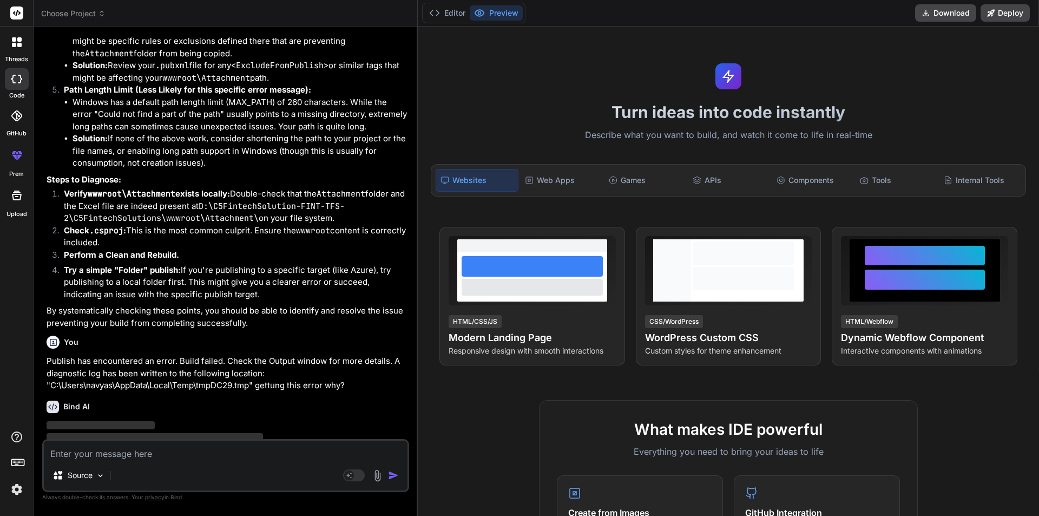
scroll to position [957, 0]
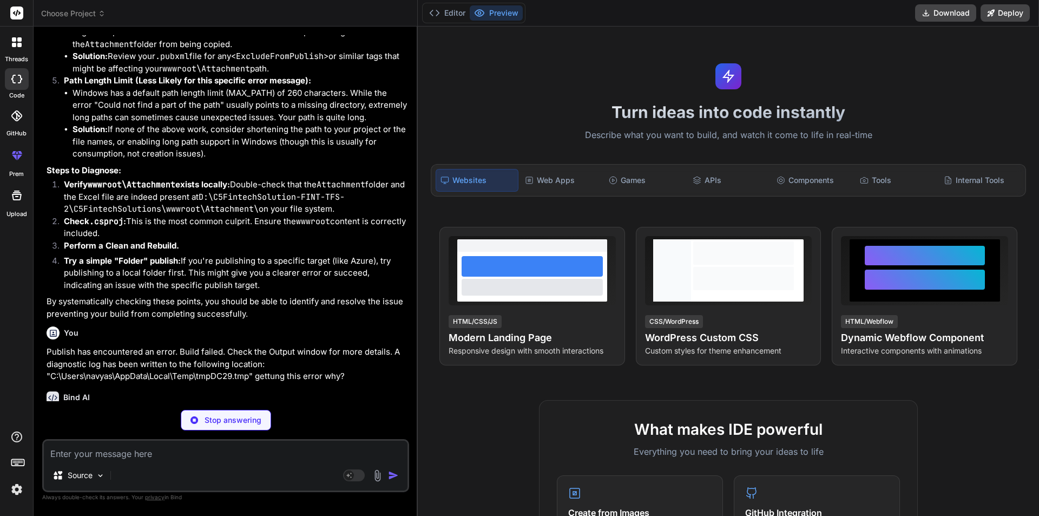
type textarea "x"
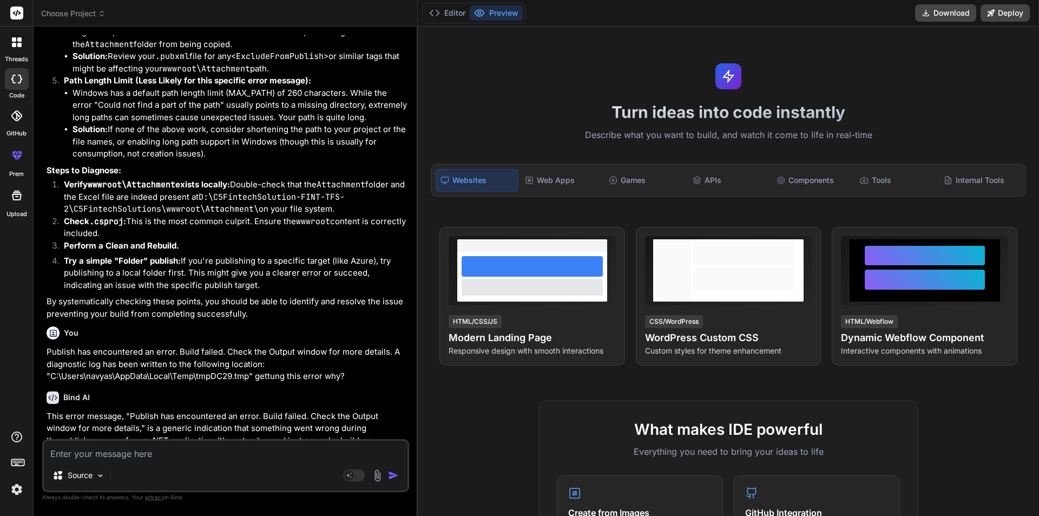
click at [305, 456] on textarea at bounding box center [226, 450] width 364 height 19
paste textarea "Unable to copy file "D:\C5FintechSolution-FINT-TFS-2\C5FintechSolutions\wwwroot…"
type textarea "Unable to copy file "D:\C5FintechSolution-FINT-TFS-2\C5FintechSolutions\wwwroot…"
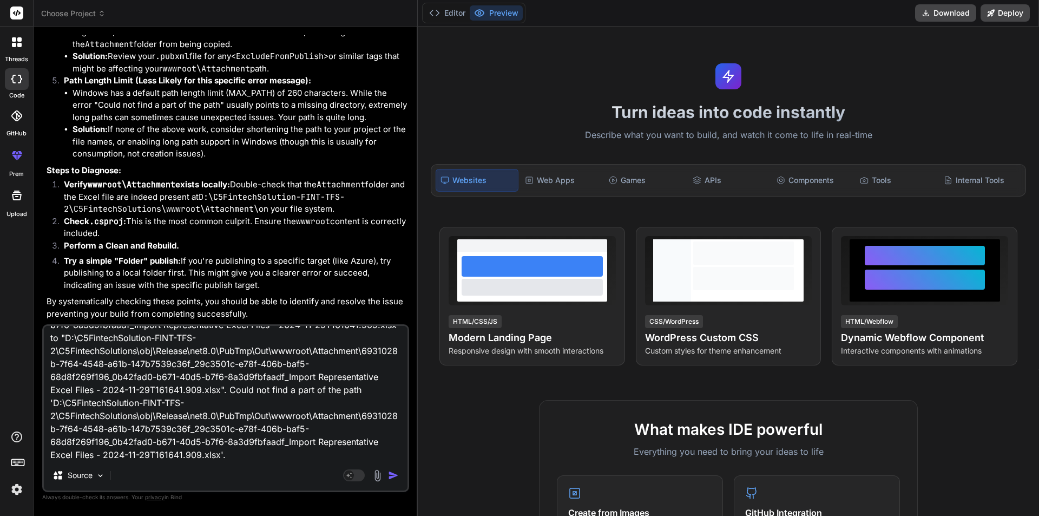
type textarea "x"
type textarea "Unable to copy file "D:\C5FintechSolution-FINT-TFS-2\C5FintechSolutions\wwwroot…"
type textarea "x"
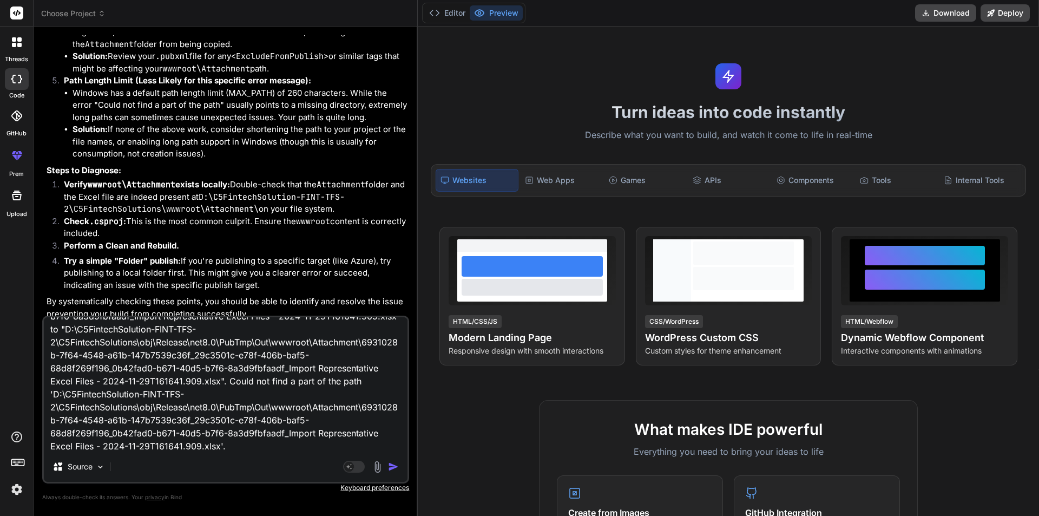
scroll to position [66, 0]
type textarea "Unable to copy file "D:\C5FintechSolution-FINT-TFS-2\C5FintechSolutions\wwwroot…"
type textarea "x"
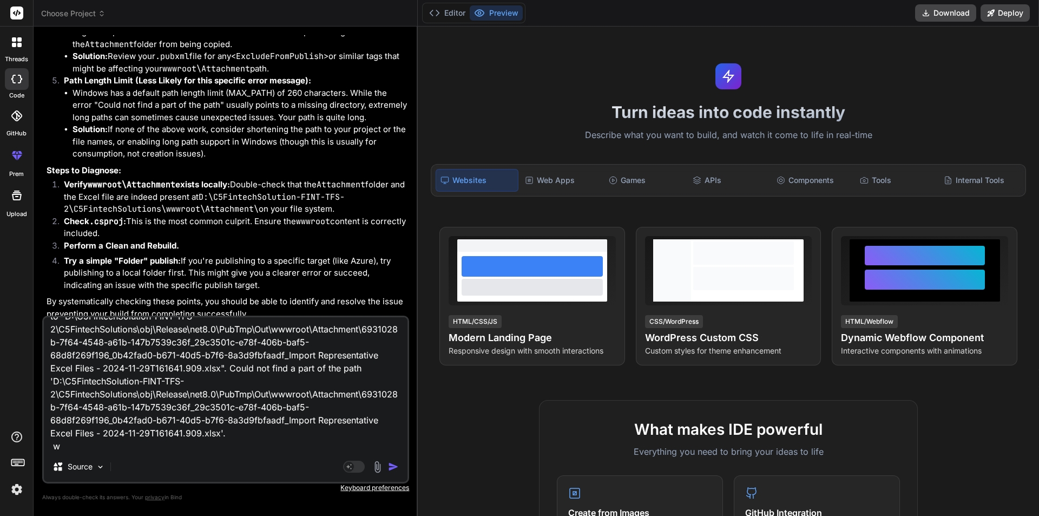
type textarea "Unable to copy file "D:\C5FintechSolution-FINT-TFS-2\C5FintechSolutions\wwwroot…"
type textarea "x"
type textarea "Unable to copy file "D:\C5FintechSolution-FINT-TFS-2\C5FintechSolutions\wwwroot…"
type textarea "x"
type textarea "Unable to copy file "D:\C5FintechSolution-FINT-TFS-2\C5FintechSolutions\wwwroot…"
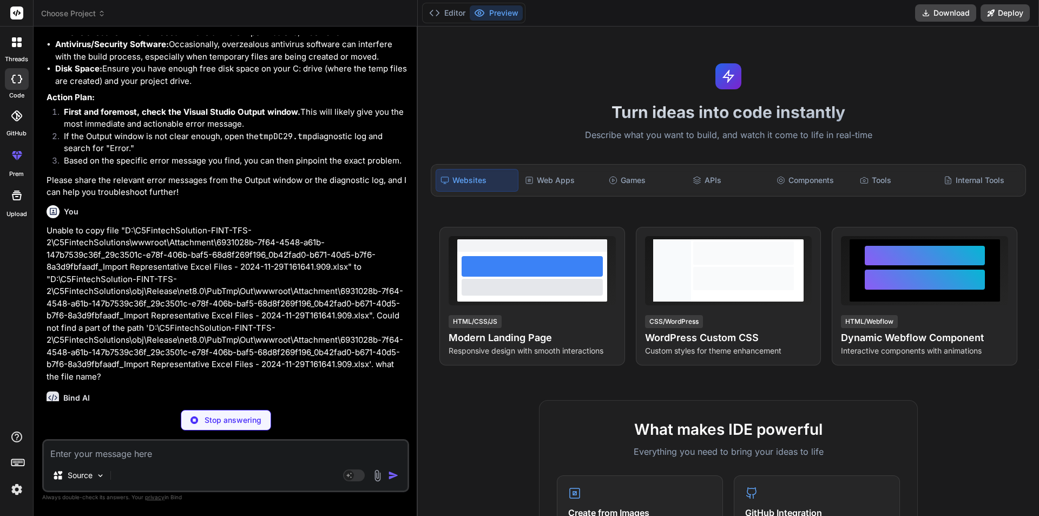
scroll to position [2024, 0]
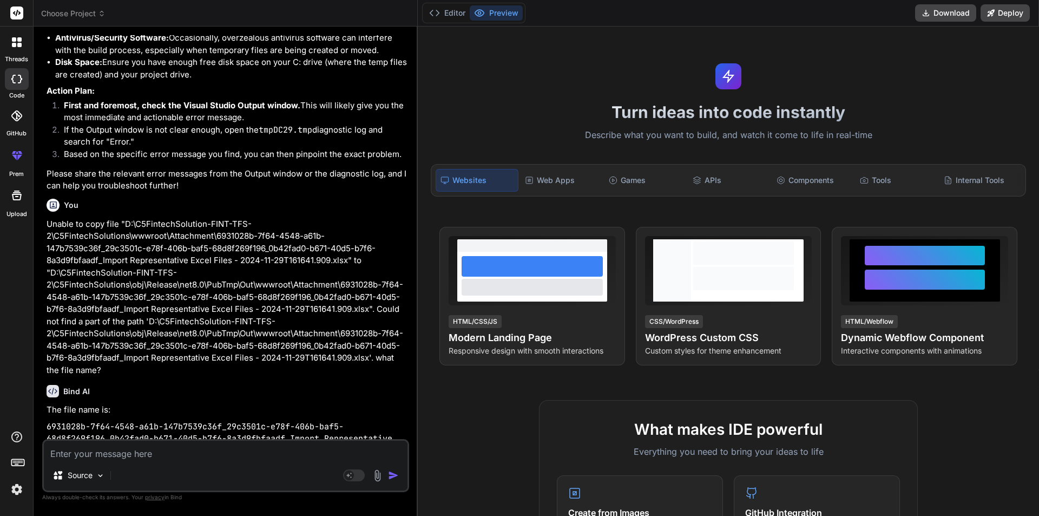
click at [287, 421] on code "6931028b-7f64-4548-a61b-147b7539c36f_29c3501c-e78f-406b-baf5-68d8f269f196_0b42f…" at bounding box center [222, 438] width 351 height 35
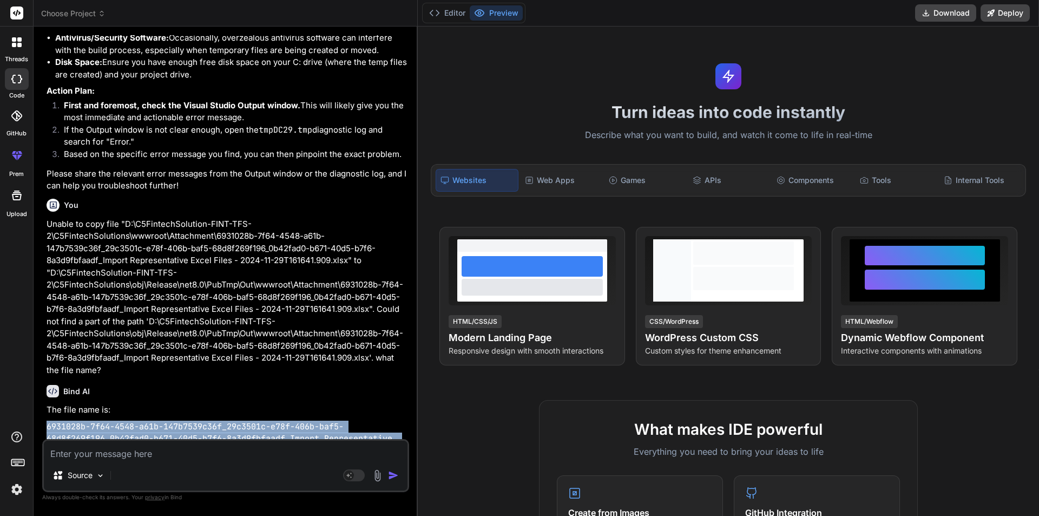
drag, startPoint x: 253, startPoint y: 430, endPoint x: 38, endPoint y: 406, distance: 216.1
click at [38, 406] on div "Bind AI Web Search Created with Pixso. Code Generator You Unable to copy file "…" at bounding box center [226, 271] width 384 height 489
copy code "6931028b-7f64-4548-a61b-147b7539c36f_29c3501c-e78f-406b-baf5-68d8f269f196_0b42f…"
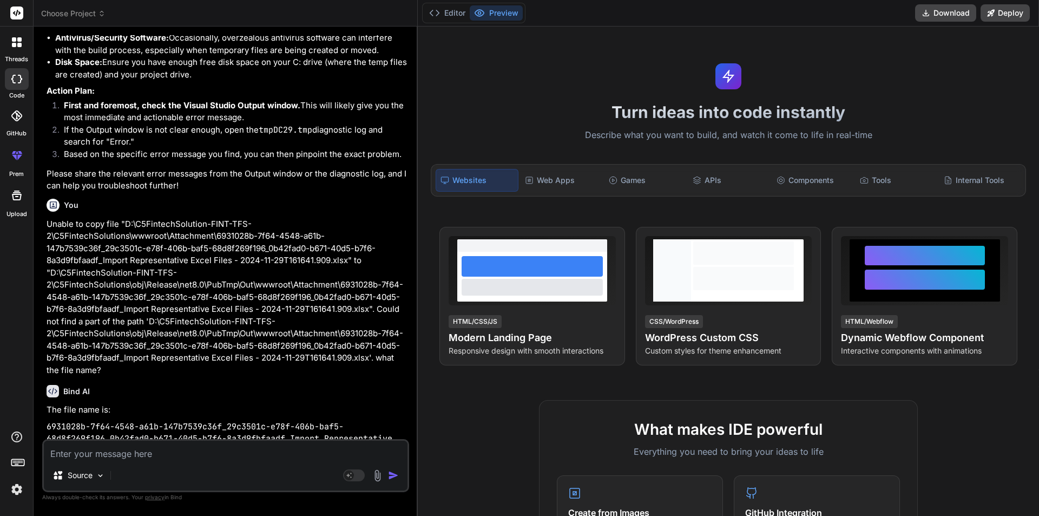
click at [356, 376] on div "Bind AI The file name is: 6931028b-7f64-4548-a61b-147b7539c36f_29c3501c-e78f-40…" at bounding box center [227, 416] width 360 height 81
click at [249, 462] on div "Source Agent Mode. When this toggle is activated, AI automatically makes decisi…" at bounding box center [225, 465] width 367 height 53
click at [234, 444] on textarea at bounding box center [226, 450] width 364 height 19
paste textarea "Could not copy "D:\C5FintechSolution-FINT-TFS-2\C5FintechSolutions\wwwroot\Atta…"
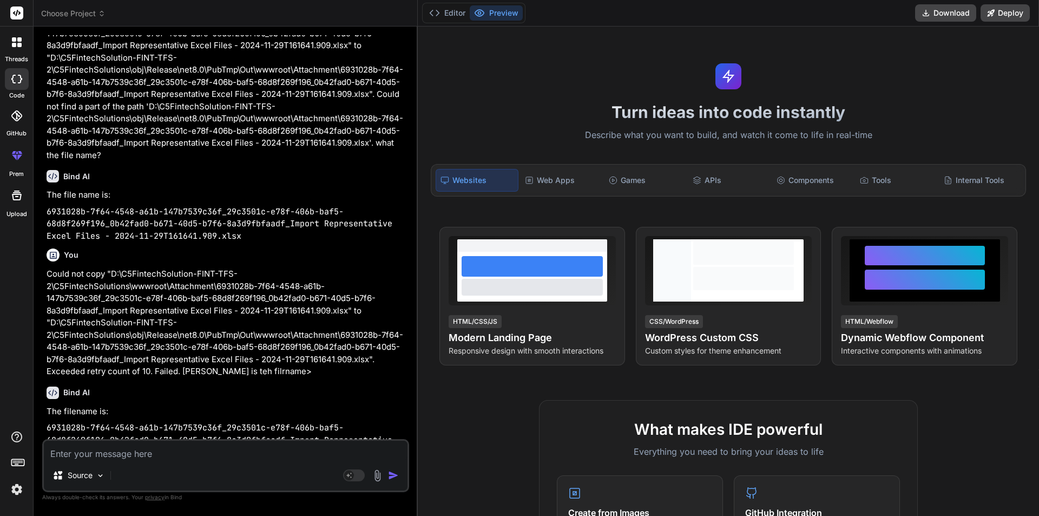
scroll to position [2241, 0]
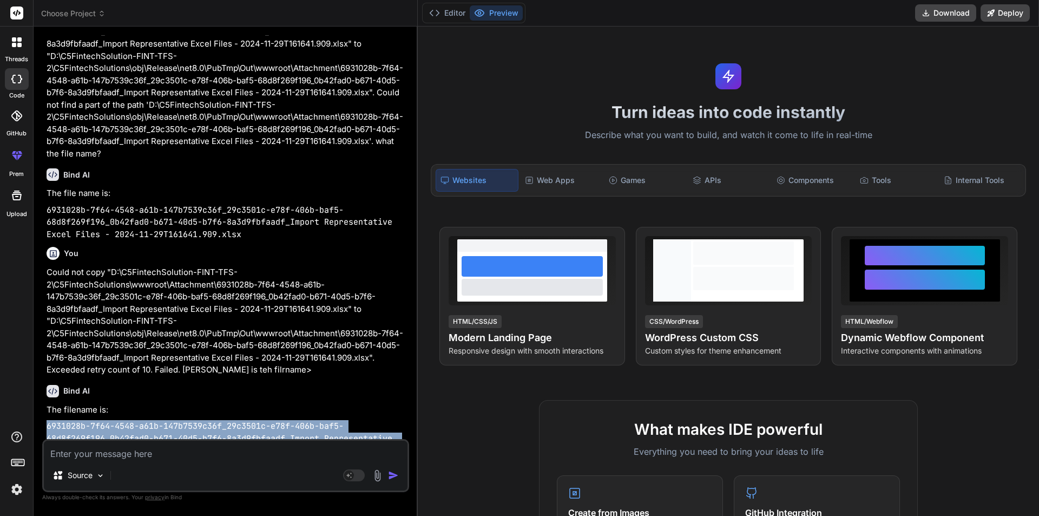
drag, startPoint x: 245, startPoint y: 430, endPoint x: 42, endPoint y: 407, distance: 204.2
click at [42, 407] on div "Bind AI Web Search Created with Pixso. Code Generator You Unable to copy file "…" at bounding box center [226, 271] width 384 height 489
copy code "6931028b-7f64-4548-a61b-147b7539c36f_29c3501c-e78f-406b-baf5-68d8f269f196_0b42f…"
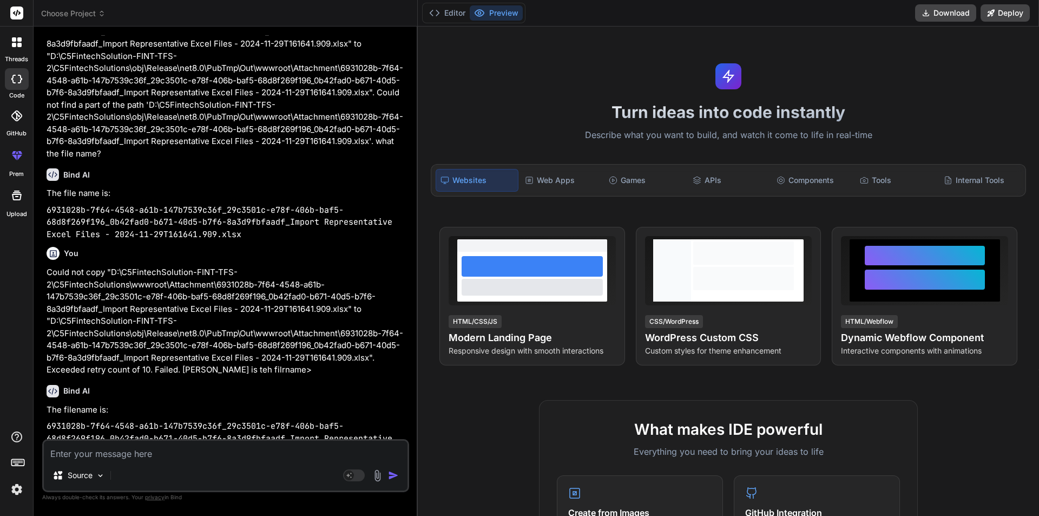
click at [278, 455] on textarea at bounding box center [226, 450] width 364 height 19
paste textarea "Unable to copy file "D:\C5FintechSolution-FINT-TFS-2\C5FintechSolutions\wwwroot…"
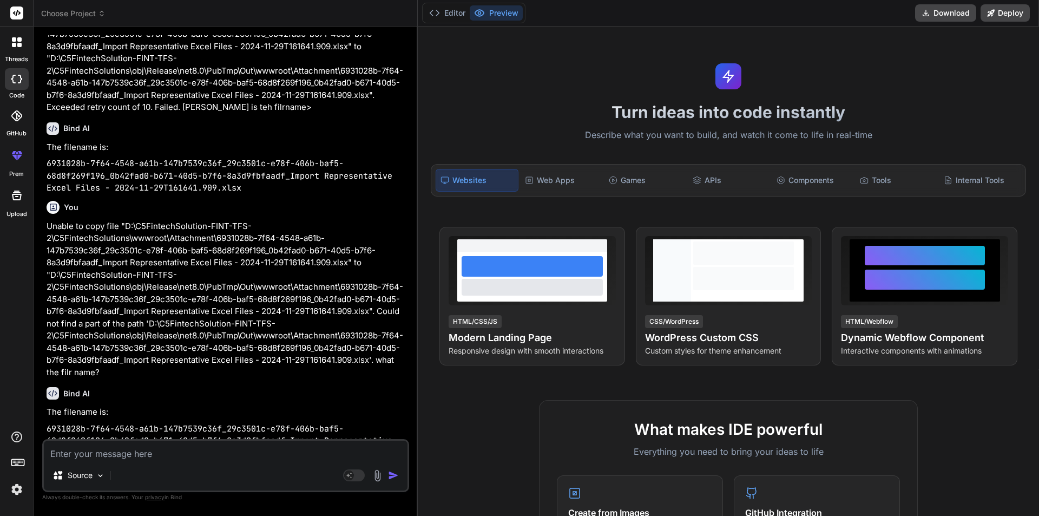
scroll to position [2505, 0]
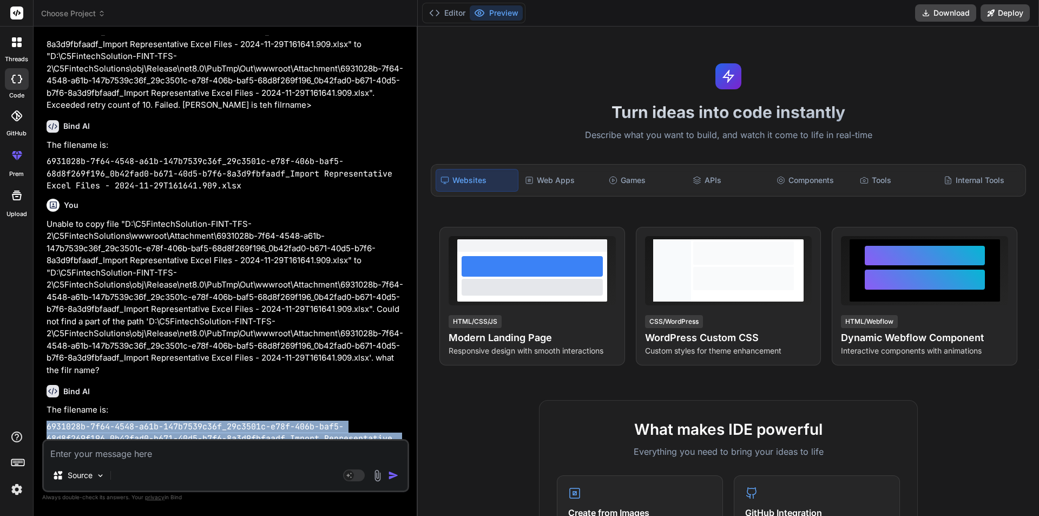
drag, startPoint x: 251, startPoint y: 431, endPoint x: 42, endPoint y: 406, distance: 209.8
click at [42, 406] on div "You Unable to copy file "D:\C5FintechSolution-FINT-TFS-2\C5FintechSolutions\www…" at bounding box center [225, 275] width 367 height 480
copy code "6931028b-7f64-4548-a61b-147b7539c36f_29c3501c-e78f-406b-baf5-68d8f269f196_0b42f…"
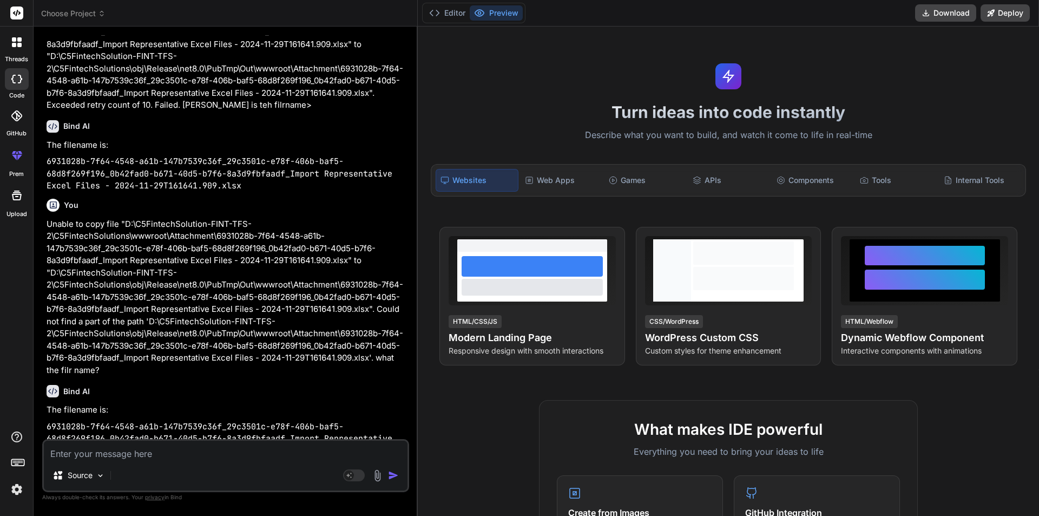
click at [187, 376] on div "Bind AI The filename is: 6931028b-7f64-4548-a61b-147b7539c36f_29c3501c-e78f-406…" at bounding box center [227, 416] width 360 height 81
